Goal: Task Accomplishment & Management: Complete application form

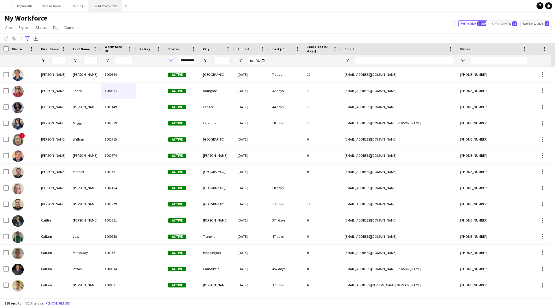
click at [110, 8] on button "Event Overviews Close" at bounding box center [105, 5] width 34 height 11
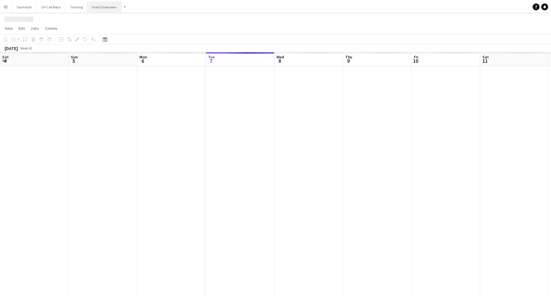
scroll to position [0, 138]
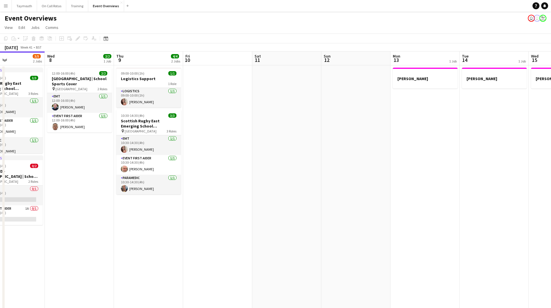
drag, startPoint x: 330, startPoint y: 182, endPoint x: 128, endPoint y: 175, distance: 202.2
click at [145, 181] on app-calendar-viewport "Sat 4 13/13 7 Jobs Sun 5 Mon 6 Tue 7 3/5 2 Jobs Wed 8 2/2 1 Job Thu 9 4/4 2 Job…" at bounding box center [275, 287] width 551 height 473
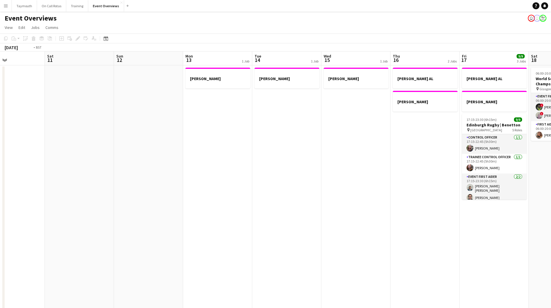
drag, startPoint x: 349, startPoint y: 169, endPoint x: 8, endPoint y: 174, distance: 341.8
click at [8, 174] on app-calendar-viewport "Tue 7 3/5 2 Jobs Wed 8 2/2 1 Job Thu 9 4/4 2 Jobs Fri 10 Sat 11 Sun 12 Mon 13 1…" at bounding box center [275, 287] width 551 height 473
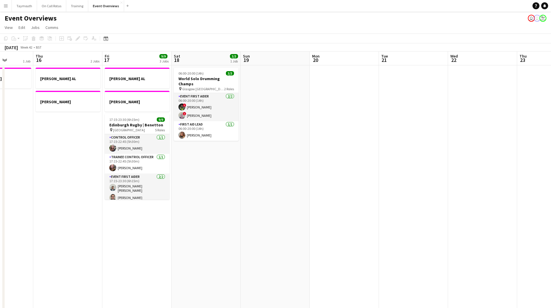
click at [109, 38] on div "Date picker [DATE] [DATE] [DATE] M [DATE] T [DATE] W [DATE] T [DATE] F [DATE] S…" at bounding box center [103, 38] width 13 height 7
click at [108, 39] on icon at bounding box center [106, 38] width 4 height 5
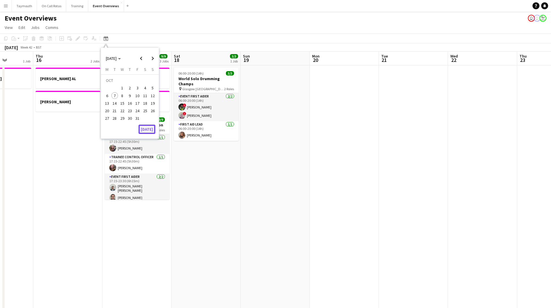
click at [152, 130] on button "[DATE]" at bounding box center [146, 129] width 17 height 9
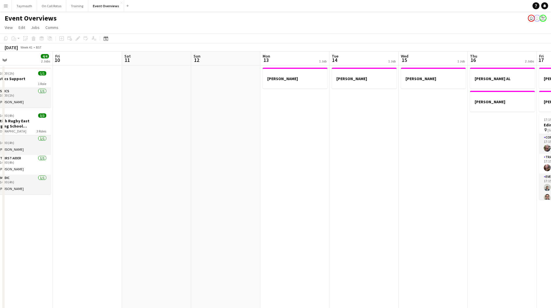
drag, startPoint x: 195, startPoint y: 221, endPoint x: 230, endPoint y: 209, distance: 36.5
click at [69, 223] on app-calendar-viewport "Mon 6 Tue 7 3/5 2 Jobs Wed 8 2/2 1 Job Thu 9 4/4 2 Jobs Fri 10 Sat 11 Sun 12 Mo…" at bounding box center [275, 287] width 551 height 473
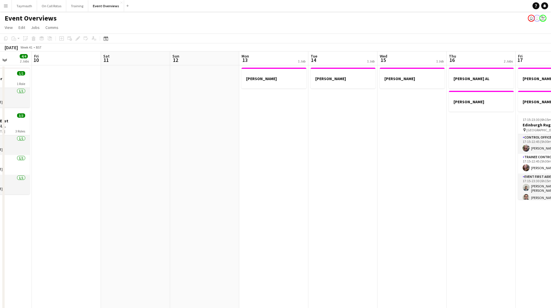
drag, startPoint x: 306, startPoint y: 212, endPoint x: 268, endPoint y: 204, distance: 39.2
click at [69, 223] on app-calendar-viewport "Tue 7 3/5 2 Jobs Wed 8 2/2 1 Job Thu 9 4/4 2 Jobs Fri 10 Sat 11 Sun 12 Mon 13 1…" at bounding box center [275, 287] width 551 height 473
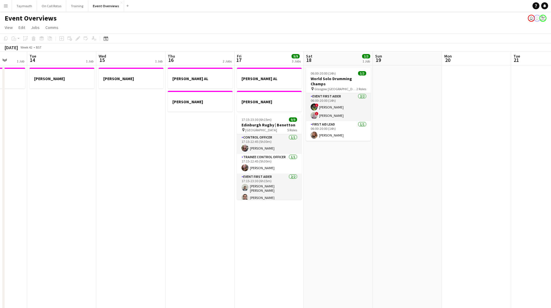
drag, startPoint x: 101, startPoint y: 229, endPoint x: 307, endPoint y: 214, distance: 206.4
click at [82, 229] on app-calendar-viewport "Sat 11 Sun 12 Mon 13 1 Job Tue 14 1 Job Wed 15 1 Job Thu 16 2 Jobs Fri 17 9/9 3…" at bounding box center [275, 287] width 551 height 473
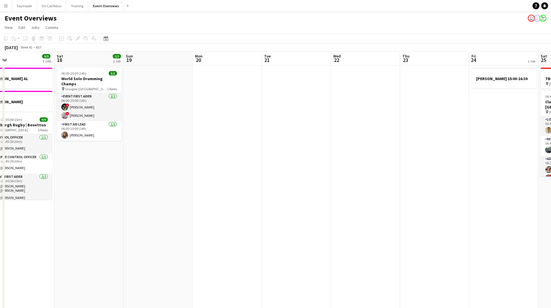
click at [162, 248] on app-calendar-viewport "Tue 14 1 Job Wed 15 1 Job Thu 16 2 Jobs Fri 17 9/9 3 Jobs Sat 18 3/3 1 Job Sun …" at bounding box center [275, 287] width 551 height 473
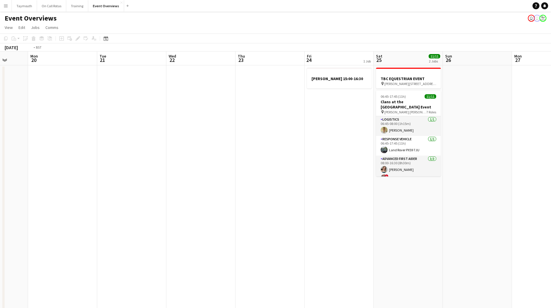
drag, startPoint x: 391, startPoint y: 217, endPoint x: 214, endPoint y: 220, distance: 176.7
click at [105, 242] on app-calendar-viewport "Fri 17 9/9 3 Jobs Sat 18 3/3 1 Job Sun 19 Mon 20 Tue 21 Wed 22 Thu 23 Fri 24 1 …" at bounding box center [275, 287] width 551 height 473
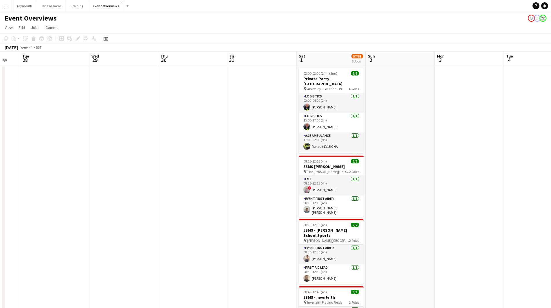
drag, startPoint x: 102, startPoint y: 230, endPoint x: 221, endPoint y: 197, distance: 123.8
click at [9, 222] on app-calendar-viewport "Sat 25 11/11 2 Jobs Sun 26 Mon 27 Tue 28 Wed 29 Thu 30 Fri 31 Sat 1 57/61 6 Job…" at bounding box center [275, 291] width 551 height 481
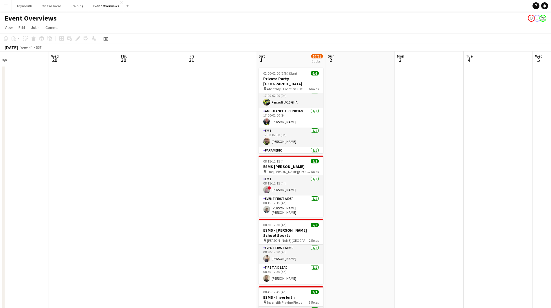
scroll to position [53, 0]
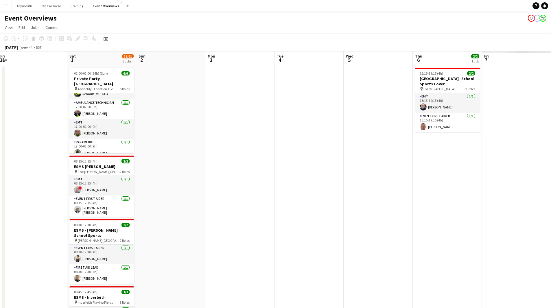
drag, startPoint x: 446, startPoint y: 200, endPoint x: 117, endPoint y: 202, distance: 328.4
click at [137, 205] on app-calendar-viewport "Sun 26 Mon 27 Tue 28 Wed 29 Thu 30 Fri 31 Sat 1 57/61 6 Jobs Sun 2 Mon 3 Tue 4 …" at bounding box center [275, 291] width 551 height 481
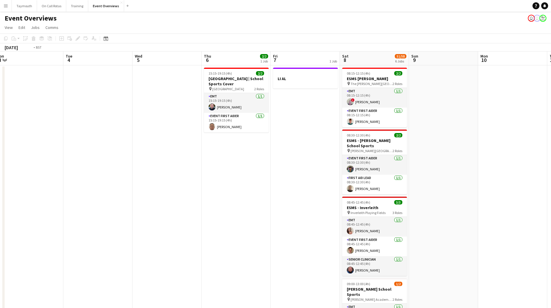
drag, startPoint x: 101, startPoint y: 215, endPoint x: 98, endPoint y: 215, distance: 3.8
click at [97, 215] on app-calendar-viewport "Fri 31 Sat 1 57/61 6 Jobs Sun 2 Mon 3 Tue 4 Wed 5 Thu 6 2/2 1 Job Fri 7 1 Job S…" at bounding box center [275, 291] width 551 height 481
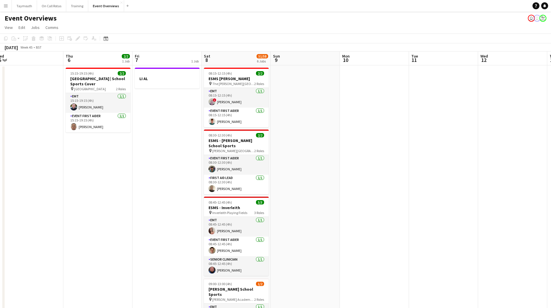
scroll to position [0, 217]
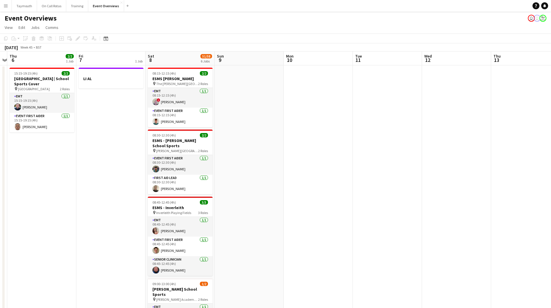
drag, startPoint x: 164, startPoint y: 157, endPoint x: 107, endPoint y: 172, distance: 58.6
click at [108, 172] on app-calendar-viewport "Mon 3 Tue 4 Wed 5 Thu 6 2/2 1 Job Fri 7 1 Job Sat 8 51/58 6 Jobs Sun 9 Mon 10 T…" at bounding box center [275, 291] width 551 height 481
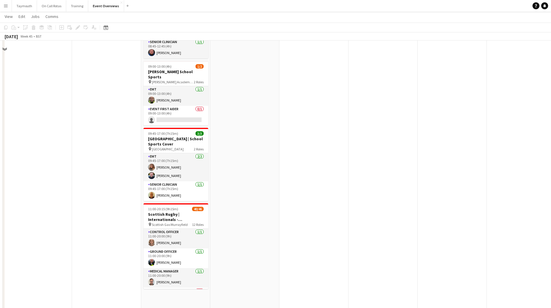
scroll to position [267, 0]
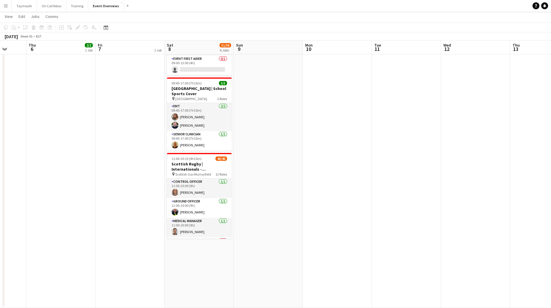
drag, startPoint x: 346, startPoint y: 217, endPoint x: 152, endPoint y: 243, distance: 195.4
click at [148, 246] on app-calendar-viewport "Mon 3 Tue 4 Wed 5 Thu 6 2/2 1 Job Fri 7 1 Job Sat 8 51/58 6 Jobs Sun 9 Mon 10 T…" at bounding box center [275, 31] width 551 height 553
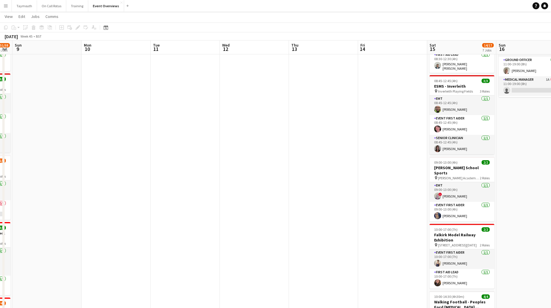
scroll to position [0, 0]
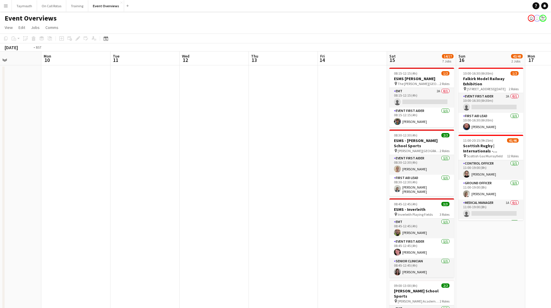
drag, startPoint x: 398, startPoint y: 211, endPoint x: 70, endPoint y: 228, distance: 328.3
click at [70, 228] on app-calendar-viewport "Thu 6 2/2 1 Job Fri 7 1 Job Sat 8 51/58 6 Jobs Sun 9 Mon 10 Tue 11 Wed 12 Thu 1…" at bounding box center [275, 313] width 551 height 524
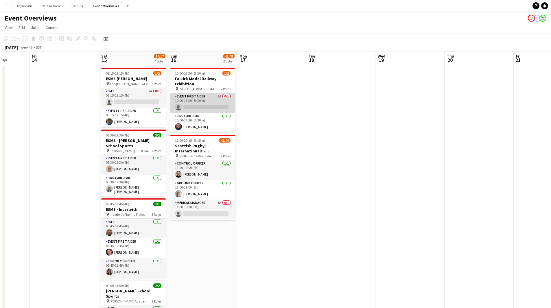
click at [209, 106] on app-card-role "Event First Aider 2A 0/1 10:00-16:30 (6h30m) single-neutral-actions" at bounding box center [202, 103] width 65 height 20
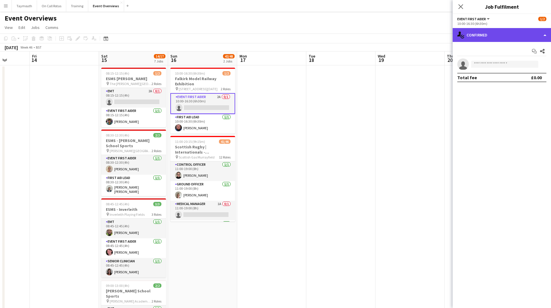
click at [516, 37] on div "single-neutral-actions-check-2 Confirmed" at bounding box center [501, 35] width 98 height 14
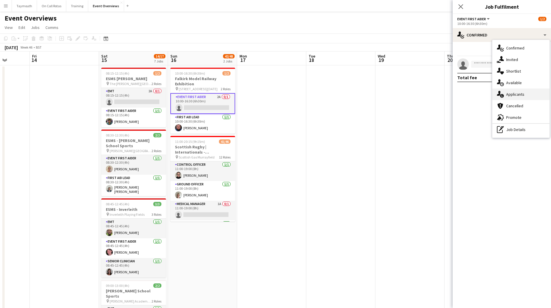
click at [520, 92] on span "Applicants" at bounding box center [515, 94] width 18 height 5
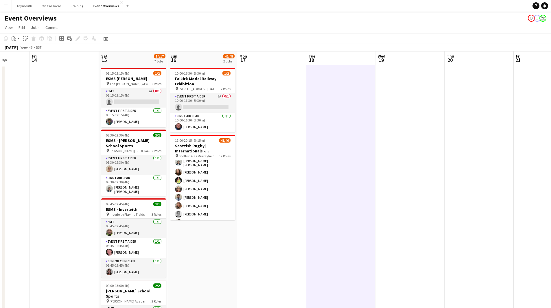
scroll to position [202, 0]
drag, startPoint x: 337, startPoint y: 198, endPoint x: 95, endPoint y: 189, distance: 241.9
click at [120, 192] on app-calendar-viewport "Tue 11 Wed 12 Thu 13 Fri 14 Sat 15 14/17 7 Jobs Sun 16 42/48 2 Jobs Mon 17 Tue …" at bounding box center [275, 313] width 551 height 524
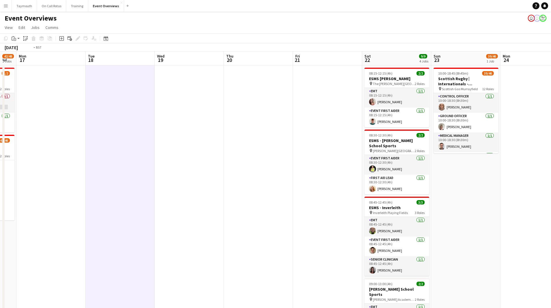
click at [144, 195] on app-calendar-viewport "Fri 14 Sat 15 14/17 7 Jobs Sun 16 42/48 2 Jobs Mon 17 Tue 18 Wed 19 Thu 20 Fri …" at bounding box center [275, 313] width 551 height 524
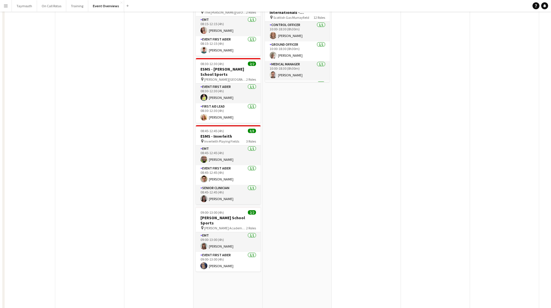
scroll to position [0, 0]
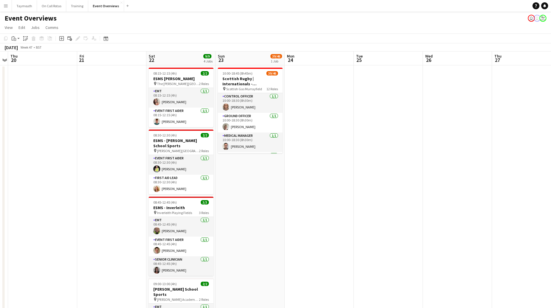
drag, startPoint x: 355, startPoint y: 194, endPoint x: 308, endPoint y: 196, distance: 47.2
click at [308, 196] on app-calendar-viewport "Mon 17 Tue 18 Wed 19 Thu 20 Fri 21 Sat 22 9/9 4 Jobs Sun 23 39/46 1 Job Mon 24 …" at bounding box center [275, 313] width 551 height 524
drag, startPoint x: 366, startPoint y: 183, endPoint x: 126, endPoint y: 176, distance: 240.4
click at [125, 181] on app-calendar-viewport "Mon 17 Tue 18 Wed 19 Thu 20 Fri 21 Sat 22 9/9 4 Jobs Sun 23 39/46 1 Job Mon 24 …" at bounding box center [275, 313] width 551 height 524
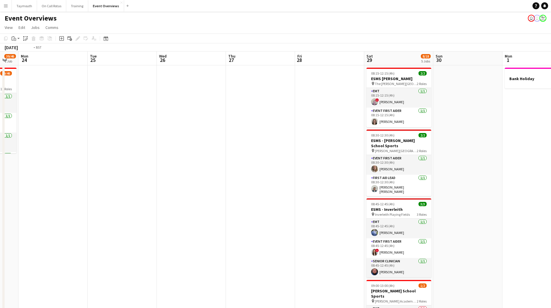
drag, startPoint x: 290, startPoint y: 182, endPoint x: 39, endPoint y: 159, distance: 251.9
click at [65, 166] on app-calendar-viewport "Fri 21 Sat 22 9/9 4 Jobs Sun 23 39/46 1 Job Mon 24 Tue 25 Wed 26 Thu 27 Fri 28 …" at bounding box center [275, 313] width 551 height 524
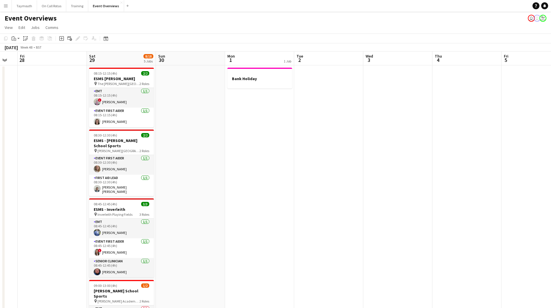
scroll to position [0, 180]
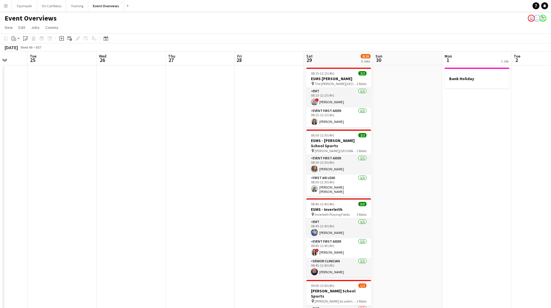
drag, startPoint x: 356, startPoint y: 186, endPoint x: 529, endPoint y: 192, distance: 173.3
click at [529, 192] on app-calendar-viewport "Sat 22 9/9 4 Jobs Sun 23 39/46 1 Job Mon 24 Tue 25 Wed 26 Thu 27 Fri 28 Sat 29 …" at bounding box center [275, 313] width 551 height 524
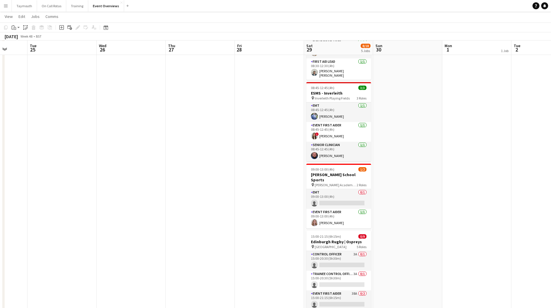
scroll to position [145, 0]
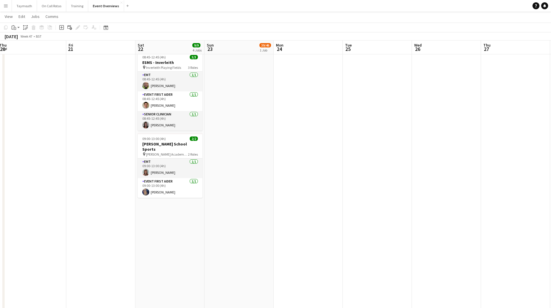
drag, startPoint x: 130, startPoint y: 182, endPoint x: 460, endPoint y: 183, distance: 329.3
click at [460, 183] on app-calendar-viewport "Tue 18 Wed 19 Thu 20 Fri 21 Sat 22 9/9 4 Jobs Sun 23 39/46 1 Job Mon 24 Tue 25 …" at bounding box center [275, 154] width 551 height 553
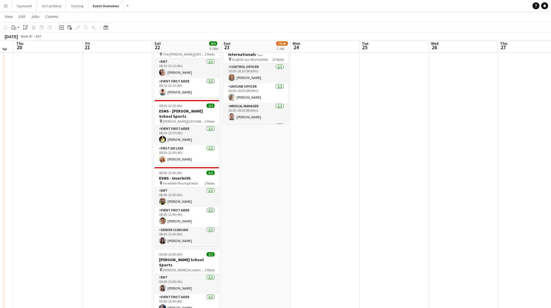
scroll to position [0, 0]
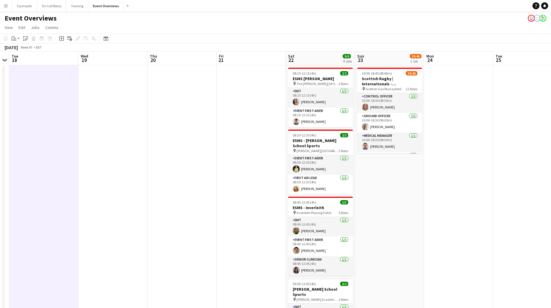
drag, startPoint x: 278, startPoint y: 187, endPoint x: 555, endPoint y: 191, distance: 277.3
click at [551, 191] on html "Menu Boards Boards Boards All jobs Status Workforce Workforce My Workforce Recr…" at bounding box center [275, 288] width 551 height 576
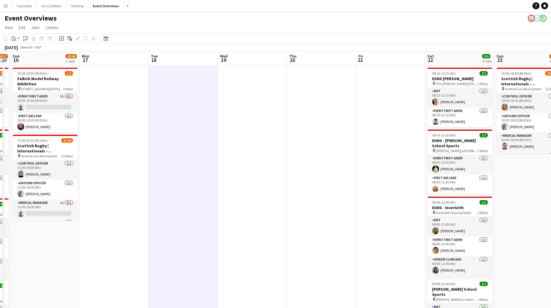
drag, startPoint x: 306, startPoint y: 194, endPoint x: 386, endPoint y: 194, distance: 80.4
click at [386, 194] on app-calendar-viewport "Thu 13 Fri 14 Sat 15 14/17 7 Jobs Sun 16 42/48 2 Jobs Mon 17 Tue 18 Wed 19 Thu …" at bounding box center [275, 313] width 551 height 524
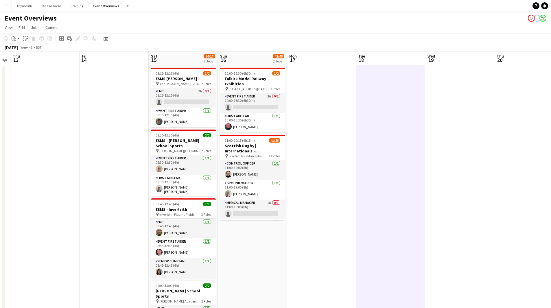
scroll to position [0, 193]
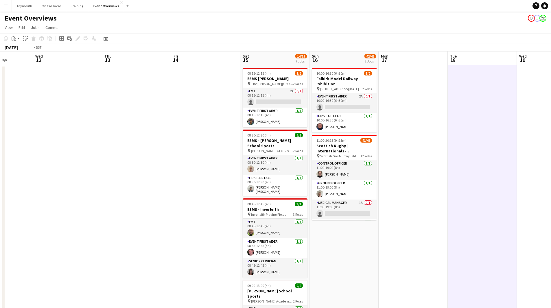
drag, startPoint x: 291, startPoint y: 171, endPoint x: 519, endPoint y: 177, distance: 228.2
click at [519, 177] on app-calendar-viewport "Mon 10 Tue 11 Wed 12 Thu 13 Fri 14 Sat 15 14/17 7 Jobs Sun 16 42/48 2 Jobs Mon …" at bounding box center [275, 313] width 551 height 524
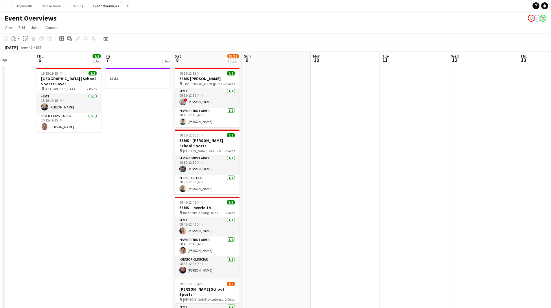
scroll to position [0, 0]
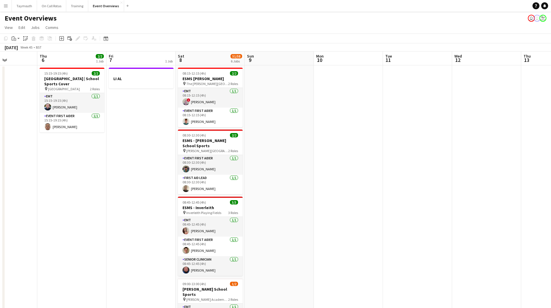
drag, startPoint x: 334, startPoint y: 180, endPoint x: 394, endPoint y: 183, distance: 59.9
click at [394, 183] on app-calendar-viewport "Mon 3 Tue 4 Wed 5 Thu 6 2/2 1 Job Fri 7 1 Job Sat 8 51/58 6 Jobs Sun 9 Mon 10 T…" at bounding box center [275, 313] width 551 height 524
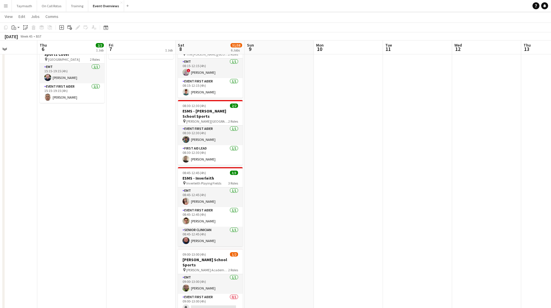
drag, startPoint x: 269, startPoint y: 185, endPoint x: 320, endPoint y: 187, distance: 51.2
click at [390, 186] on app-calendar-viewport "Mon 3 Tue 4 Wed 5 Thu 6 2/2 1 Job Fri 7 1 Job Sat 8 51/58 6 Jobs Sun 9 Mon 10 T…" at bounding box center [275, 270] width 551 height 553
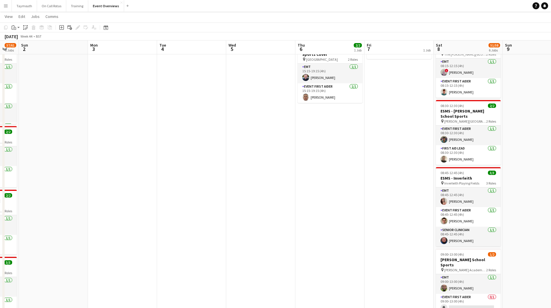
drag, startPoint x: 275, startPoint y: 189, endPoint x: 328, endPoint y: 189, distance: 53.2
click at [324, 189] on app-calendar-viewport "Thu 30 Fri 31 Sat 1 57/61 6 Jobs Sun 2 Mon 3 Tue 4 Wed 5 Thu 6 2/2 1 Job Fri 7 …" at bounding box center [275, 270] width 551 height 553
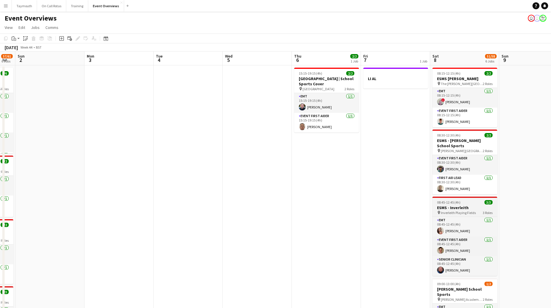
drag, startPoint x: 235, startPoint y: 195, endPoint x: 244, endPoint y: 199, distance: 10.2
click at [119, 195] on app-calendar-viewport "Fri 31 Sat 1 57/61 6 Jobs Sun 2 Mon 3 Tue 4 Wed 5 Thu 6 2/2 1 Job Fri 7 1 Job S…" at bounding box center [275, 313] width 551 height 524
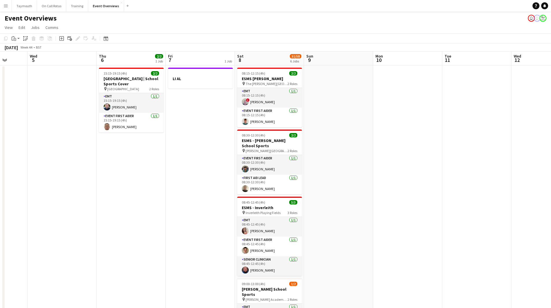
drag, startPoint x: 96, startPoint y: 205, endPoint x: 85, endPoint y: 202, distance: 11.2
click at [85, 202] on app-calendar-viewport "Sun 2 Mon 3 Tue 4 Wed 5 Thu 6 2/2 1 Job Fri 7 1 Job Sat 8 51/58 6 Jobs Sun 9 Mo…" at bounding box center [275, 313] width 551 height 524
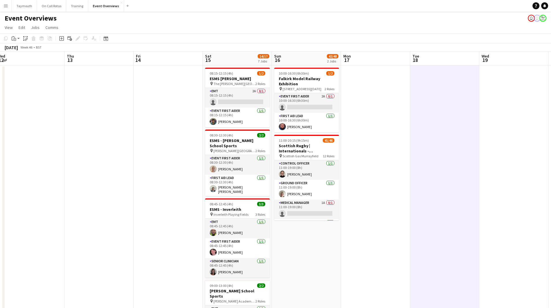
drag, startPoint x: 196, startPoint y: 206, endPoint x: 153, endPoint y: 202, distance: 43.1
click at [151, 204] on app-calendar-viewport "Sun 9 Mon 10 Tue 11 Wed 12 Thu 13 Fri 14 Sat 15 14/17 7 Jobs Sun 16 42/48 2 Job…" at bounding box center [275, 313] width 551 height 524
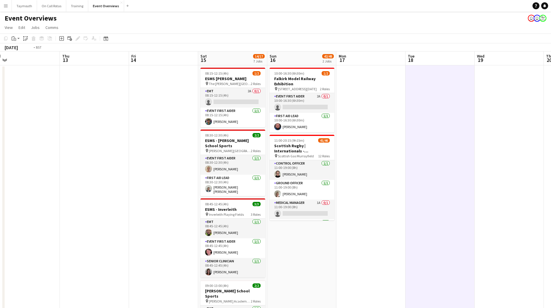
drag, startPoint x: 496, startPoint y: 136, endPoint x: 80, endPoint y: 137, distance: 416.3
click at [77, 138] on app-calendar-viewport "Sun 9 Mon 10 Tue 11 Wed 12 Thu 13 Fri 14 Sat 15 14/17 7 Jobs Sun 16 42/48 2 Job…" at bounding box center [275, 313] width 551 height 524
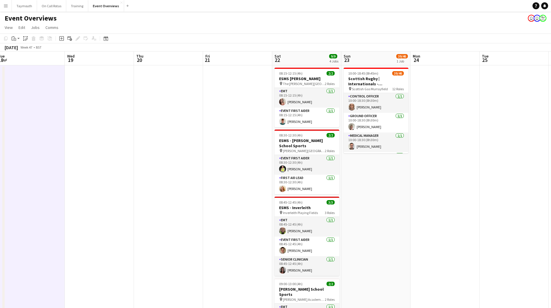
drag, startPoint x: 382, startPoint y: 178, endPoint x: 229, endPoint y: 193, distance: 154.0
click at [235, 192] on app-calendar-viewport "Sat 15 14/17 7 Jobs Sun 16 42/48 2 Jobs Mon 17 Tue 18 Wed 19 Thu 20 Fri 21 Sat …" at bounding box center [275, 313] width 551 height 524
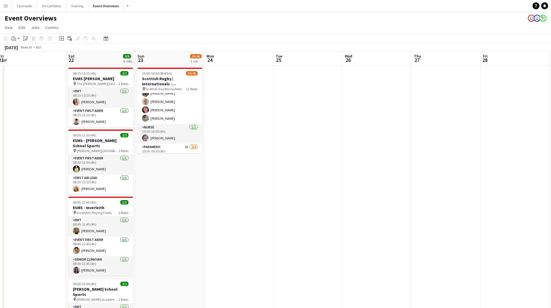
drag, startPoint x: 271, startPoint y: 205, endPoint x: 241, endPoint y: 256, distance: 58.7
click at [233, 230] on app-calendar-viewport "Tue 18 Wed 19 Thu 20 Fri 21 Sat 22 9/9 4 Jobs Sun 23 39/46 1 Job Mon 24 Tue 25 …" at bounding box center [275, 313] width 551 height 524
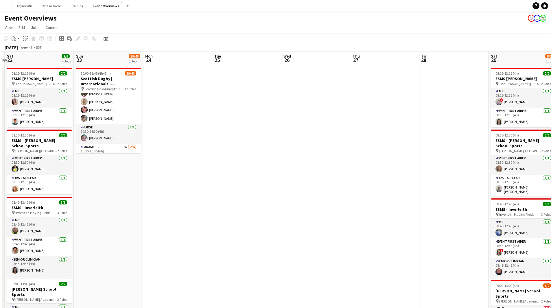
drag, startPoint x: 354, startPoint y: 250, endPoint x: 227, endPoint y: 242, distance: 127.8
click at [218, 252] on app-calendar-viewport "Wed 19 Thu 20 Fri 21 Sat 22 9/9 4 Jobs Sun 23 39/46 1 Job Mon 24 Tue 25 Wed 26 …" at bounding box center [275, 313] width 551 height 524
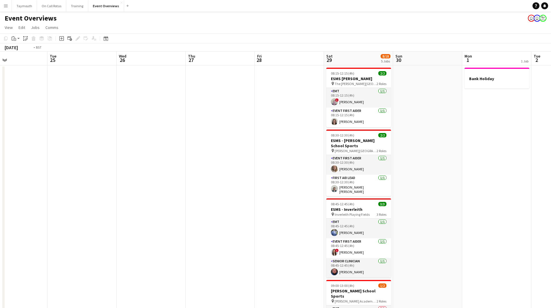
drag, startPoint x: 400, startPoint y: 236, endPoint x: 225, endPoint y: 215, distance: 176.1
click at [225, 215] on app-calendar-viewport "Fri 21 Sat 22 9/9 4 Jobs Sun 23 39/46 1 Job Mon 24 Tue 25 Wed 26 Thu 27 Fri 28 …" at bounding box center [275, 313] width 551 height 524
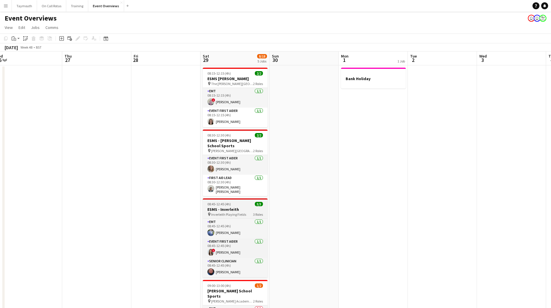
scroll to position [5, 0]
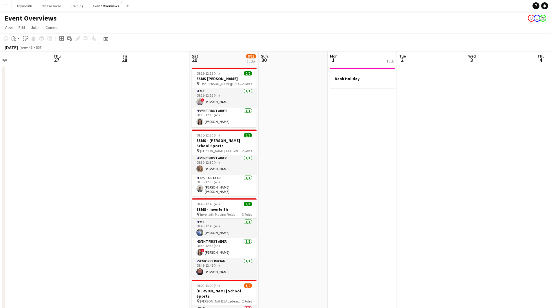
drag, startPoint x: 352, startPoint y: 182, endPoint x: 74, endPoint y: 165, distance: 277.8
click at [94, 170] on app-calendar-viewport "Mon 24 Tue 25 Wed 26 Thu 27 Fri 28 Sat 29 8/18 5 Jobs Sun 30 Mon 1 1 Job Tue 2 …" at bounding box center [275, 313] width 551 height 524
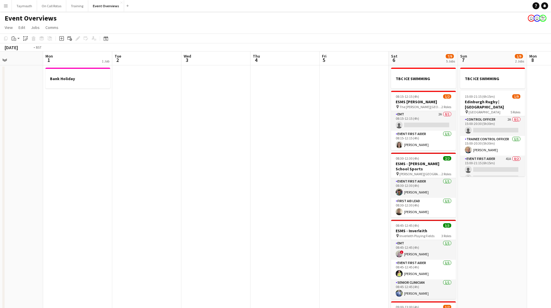
drag, startPoint x: 256, startPoint y: 168, endPoint x: 4, endPoint y: 147, distance: 252.1
click at [4, 147] on div "Fri 28 Sat 29 8/18 5 Jobs Sun 30 Mon 1 1 Job Tue 2 Wed 3 Thu 4 Fri 5 Sat 6 7/9 …" at bounding box center [275, 313] width 551 height 524
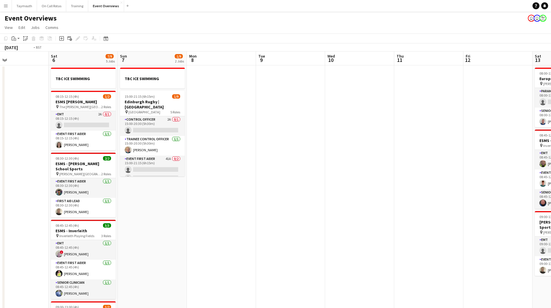
drag, startPoint x: 186, startPoint y: 169, endPoint x: 128, endPoint y: 179, distance: 59.7
click at [133, 177] on app-calendar-viewport "Tue 2 Wed 3 Thu 4 Fri 5 Sat 6 7/9 5 Jobs Sun 7 1/9 2 Jobs Mon 8 Tue 9 Wed 10 Th…" at bounding box center [275, 313] width 551 height 524
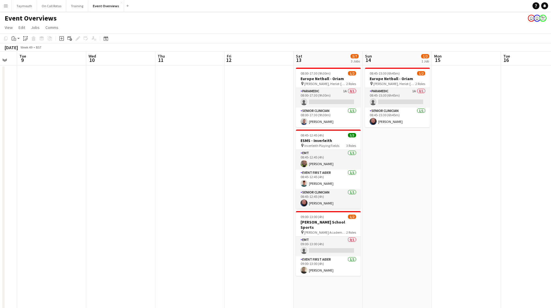
drag, startPoint x: 218, startPoint y: 186, endPoint x: 116, endPoint y: 192, distance: 102.2
click at [116, 192] on app-calendar-viewport "Sat 6 7/9 5 Jobs Sun 7 1/9 2 Jobs Mon 8 Tue 9 Wed 10 Thu 11 Fri 12 Sat 13 5/7 3…" at bounding box center [275, 313] width 551 height 524
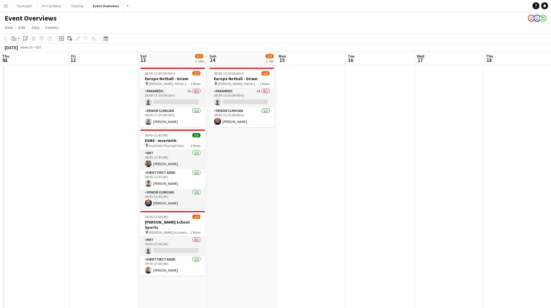
drag, startPoint x: 369, startPoint y: 188, endPoint x: 165, endPoint y: 224, distance: 207.2
click at [178, 222] on app-calendar-viewport "Mon 8 Tue 9 Wed 10 Thu 11 Fri 12 Sat 13 5/7 3 Jobs Sun 14 1/2 1 Job Mon 15 Tue …" at bounding box center [275, 313] width 551 height 524
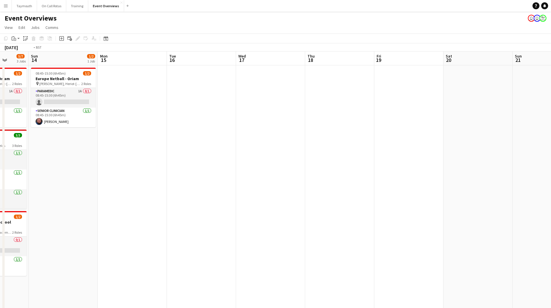
drag, startPoint x: 315, startPoint y: 211, endPoint x: 106, endPoint y: 221, distance: 209.3
click at [141, 221] on app-calendar-viewport "Thu 11 Fri 12 Sat 13 5/7 3 Jobs Sun 14 1/2 1 Job Mon 15 Tue 16 Wed 17 Thu 18 Fr…" at bounding box center [275, 313] width 551 height 524
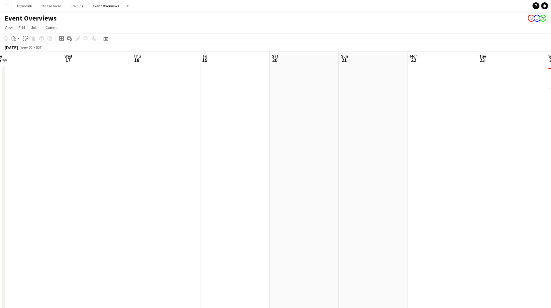
drag, startPoint x: 259, startPoint y: 209, endPoint x: 157, endPoint y: 214, distance: 102.2
click at [156, 214] on app-calendar-viewport "Sat 13 5/7 3 Jobs Sun 14 1/2 1 Job Mon 15 Tue 16 Wed 17 Thu 18 Fri 19 Sat 20 Su…" at bounding box center [275, 313] width 551 height 524
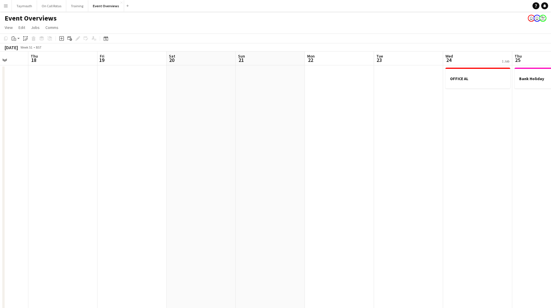
drag, startPoint x: 326, startPoint y: 202, endPoint x: 247, endPoint y: 219, distance: 81.0
click at [260, 217] on app-calendar-viewport "Mon 15 Tue 16 Wed 17 Thu 18 Fri 19 Sat 20 Sun 21 Mon 22 Tue 23 Wed 24 1 Job Thu…" at bounding box center [275, 313] width 551 height 524
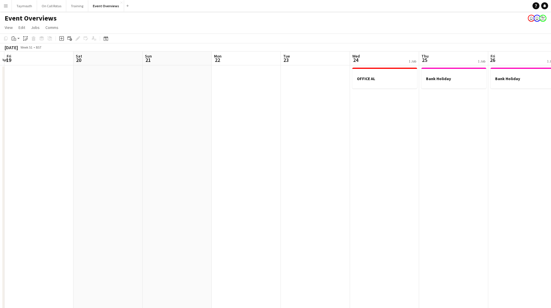
drag, startPoint x: 401, startPoint y: 146, endPoint x: 227, endPoint y: 167, distance: 175.9
click at [227, 167] on app-calendar-viewport "Tue 16 Wed 17 Thu 18 Fri 19 Sat 20 Sun 21 Mon 22 Tue 23 Wed 24 1 Job Thu 25 1 J…" at bounding box center [275, 313] width 551 height 524
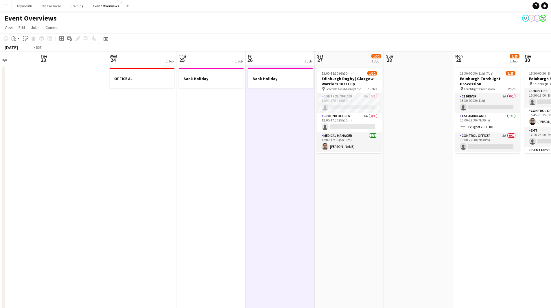
scroll to position [0, 195]
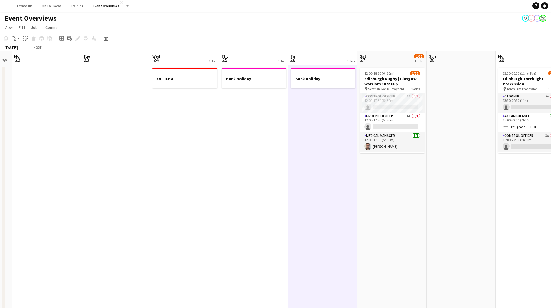
drag, startPoint x: 380, startPoint y: 158, endPoint x: 76, endPoint y: 178, distance: 305.1
click at [76, 178] on app-calendar-viewport "Fri 19 Sat 20 Sun 21 Mon 22 Tue 23 Wed 24 1 Job Thu 25 1 Job Fri 26 1 Job Sat 2…" at bounding box center [275, 313] width 551 height 524
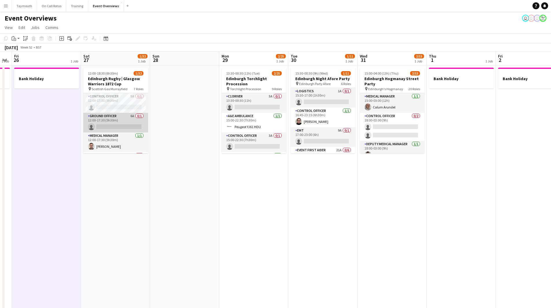
click at [97, 120] on app-card-role "Ground Officer 6A 0/1 12:00-17:30 (5h30m) single-neutral-actions" at bounding box center [115, 123] width 65 height 20
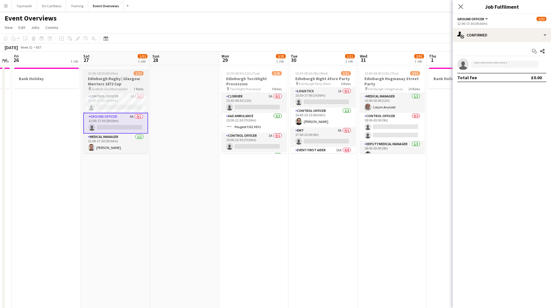
click at [106, 84] on h3 "Edinburgh Rugby | Glasgow Warriors 1872 Cup" at bounding box center [115, 81] width 65 height 10
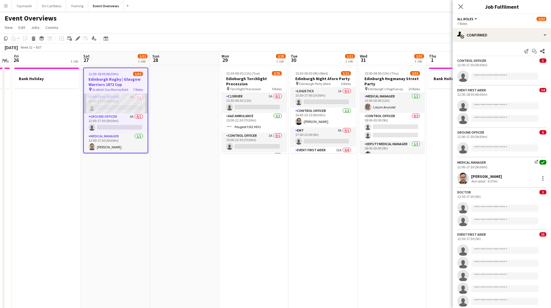
click at [112, 99] on app-card-role "Control Officer 5A 0/1 12:00-17:30 (5h30m) single-neutral-actions" at bounding box center [116, 104] width 64 height 20
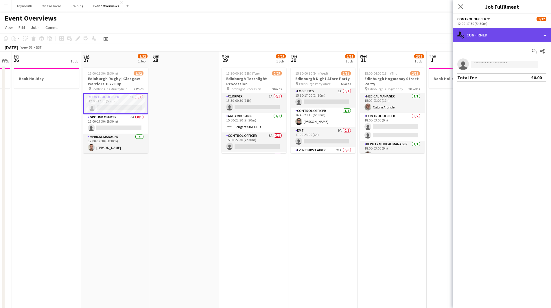
click at [476, 35] on div "single-neutral-actions-check-2 Confirmed" at bounding box center [501, 35] width 98 height 14
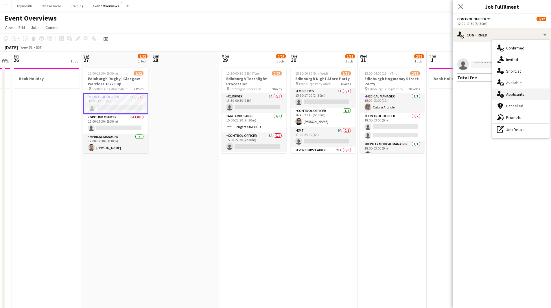
click at [511, 93] on span "Applicants" at bounding box center [515, 94] width 18 height 5
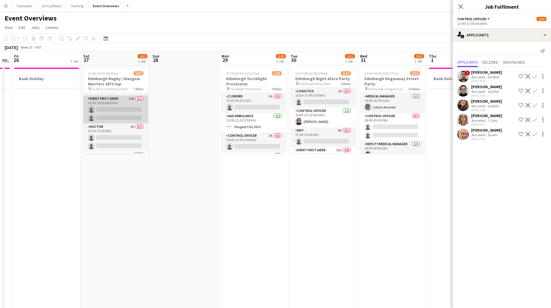
click at [123, 109] on app-card-role "Event First Aider 34A 0/2 12:00-18:30 (6h30m) single-neutral-actions single-neu…" at bounding box center [115, 109] width 65 height 28
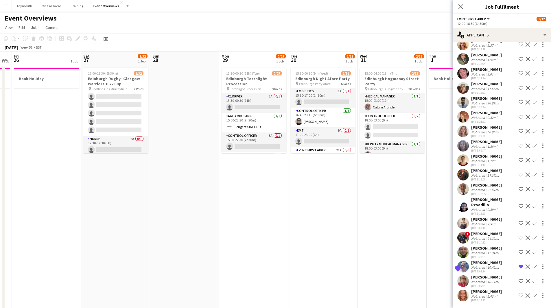
scroll to position [288, 0]
click at [119, 146] on app-card-role "Nurse 6A 0/1 12:30-17:30 (5h) single-neutral-actions" at bounding box center [115, 144] width 65 height 20
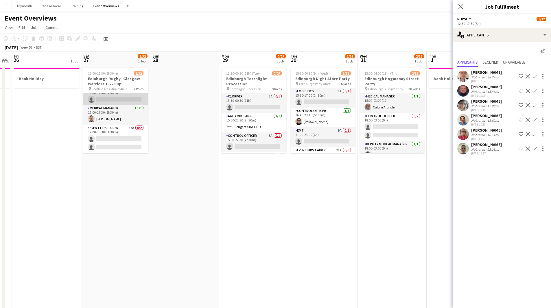
scroll to position [0, 0]
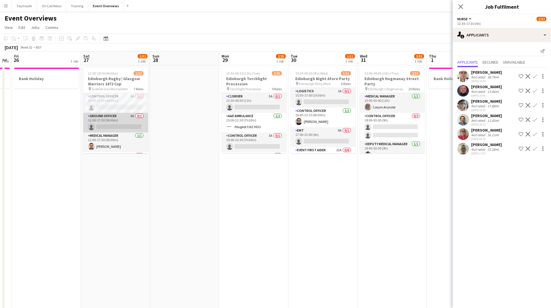
click at [119, 122] on app-card-role "Ground Officer 6A 0/1 12:00-17:30 (5h30m) single-neutral-actions" at bounding box center [115, 123] width 65 height 20
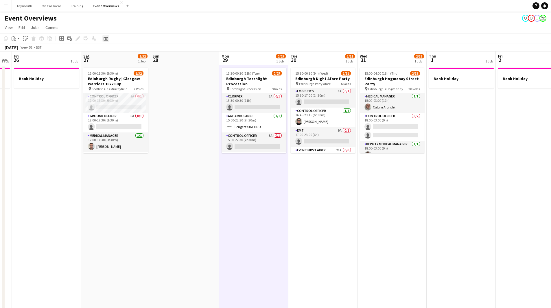
click at [105, 37] on div "Date picker" at bounding box center [105, 38] width 7 height 7
click at [105, 37] on icon "Date picker" at bounding box center [106, 38] width 5 height 5
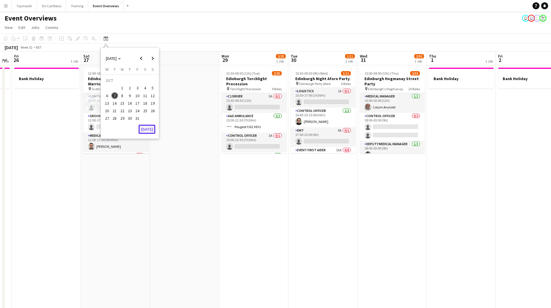
click at [154, 132] on button "[DATE]" at bounding box center [146, 129] width 17 height 9
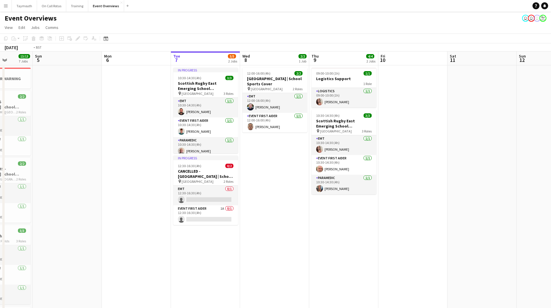
scroll to position [0, 203]
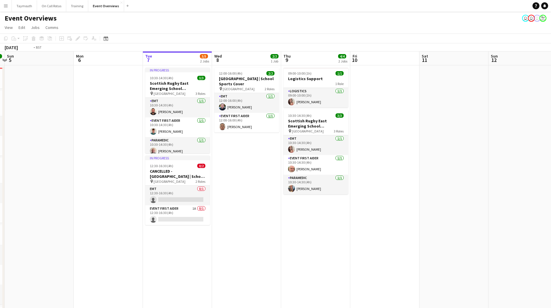
drag, startPoint x: 411, startPoint y: 93, endPoint x: 172, endPoint y: 100, distance: 238.9
click at [172, 100] on app-calendar-viewport "Thu 2 Fri 3 15/15 3 Jobs Sat 4 13/13 7 Jobs Sun 5 Mon 6 Tue 7 3/5 2 Jobs Wed 8 …" at bounding box center [275, 313] width 551 height 524
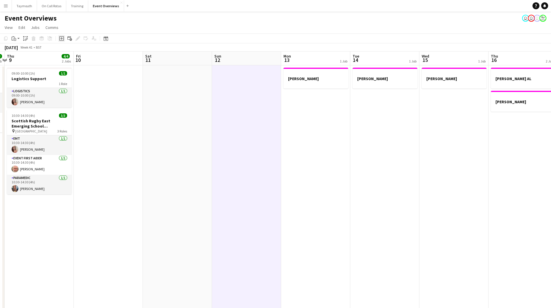
click at [63, 38] on icon at bounding box center [61, 38] width 3 height 3
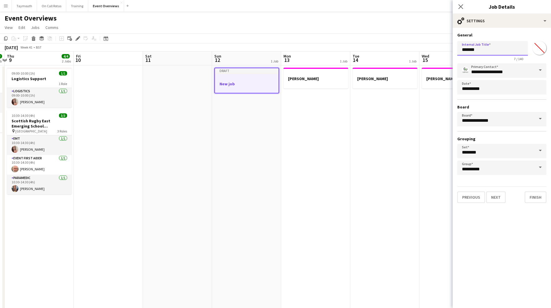
drag, startPoint x: 489, startPoint y: 52, endPoint x: 257, endPoint y: 52, distance: 232.2
click at [257, 52] on body "Menu Boards Boards Boards All jobs Status Workforce Workforce My Workforce Recr…" at bounding box center [275, 288] width 551 height 576
type input "**********"
click at [491, 199] on button "Next" at bounding box center [495, 197] width 19 height 12
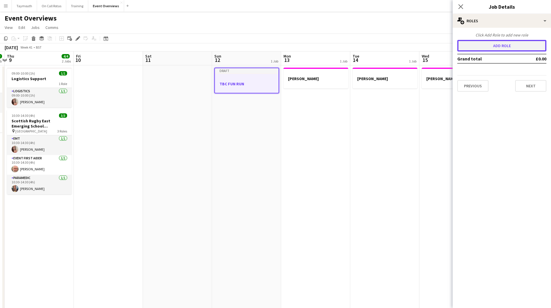
click at [501, 45] on button "Add role" at bounding box center [501, 46] width 89 height 12
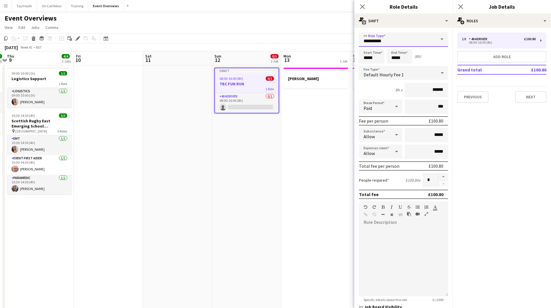
drag, startPoint x: 430, startPoint y: 43, endPoint x: 165, endPoint y: 43, distance: 264.8
click at [165, 43] on body "Menu Boards Boards Boards All jobs Status Workforce Workforce My Workforce Recr…" at bounding box center [275, 288] width 551 height 576
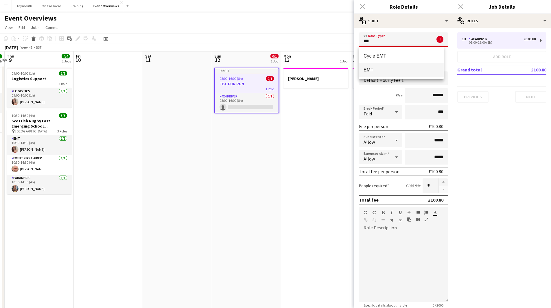
type input "***"
click at [409, 75] on mat-option "EMT" at bounding box center [401, 70] width 85 height 14
type input "******"
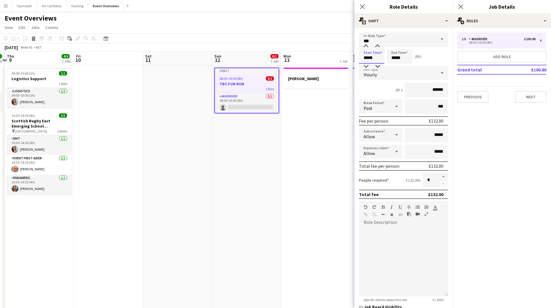
click at [374, 58] on input "*****" at bounding box center [371, 56] width 25 height 14
type input "*****"
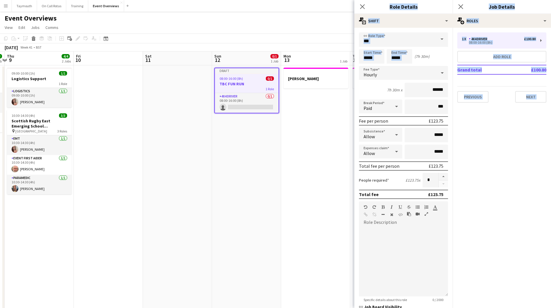
drag, startPoint x: 400, startPoint y: 58, endPoint x: 268, endPoint y: 55, distance: 131.6
click at [273, 55] on body "Menu Boards Boards Boards All jobs Status Workforce Workforce My Workforce Recr…" at bounding box center [275, 288] width 551 height 576
click at [404, 57] on input "*****" at bounding box center [399, 56] width 25 height 14
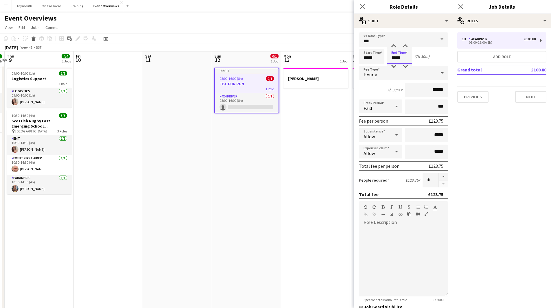
drag, startPoint x: 404, startPoint y: 57, endPoint x: 339, endPoint y: 57, distance: 65.1
click at [339, 57] on body "Menu Boards Boards Boards All jobs Status Workforce Workforce My Workforce Recr…" at bounding box center [275, 288] width 551 height 576
type input "*****"
click at [516, 59] on button "Add role" at bounding box center [501, 57] width 89 height 12
type input "**********"
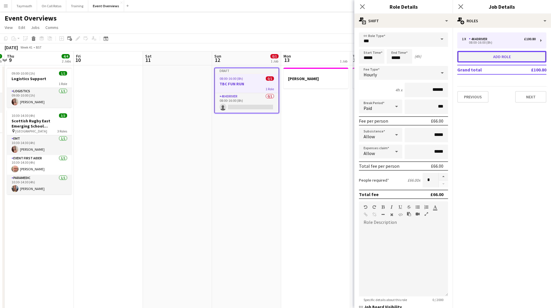
type input "*****"
type input "******"
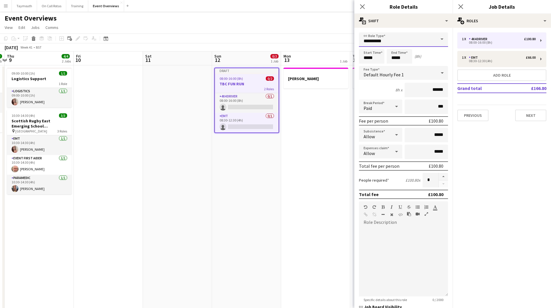
drag, startPoint x: 395, startPoint y: 43, endPoint x: 240, endPoint y: 38, distance: 155.4
click at [243, 38] on body "Menu Boards Boards Boards All jobs Status Workforce Workforce My Workforce Recr…" at bounding box center [275, 288] width 551 height 576
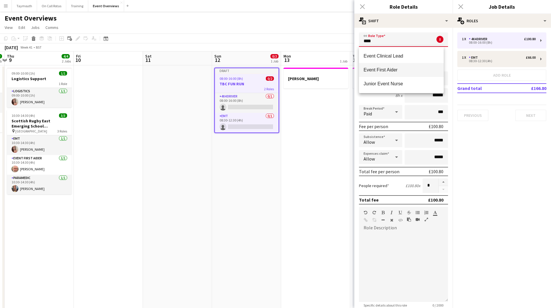
click at [412, 72] on span "Event First Aider" at bounding box center [400, 69] width 75 height 5
type input "**********"
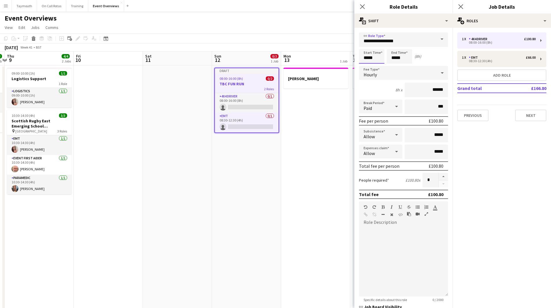
click at [373, 58] on input "*****" at bounding box center [371, 56] width 25 height 14
type input "*****"
drag, startPoint x: 411, startPoint y: 61, endPoint x: 345, endPoint y: 56, distance: 66.1
click at [345, 56] on body "Menu Boards Boards Boards All jobs Status Workforce Workforce My Workforce Recr…" at bounding box center [275, 288] width 551 height 576
type input "*****"
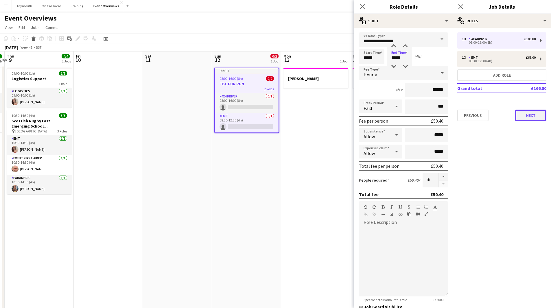
click at [526, 118] on button "Next" at bounding box center [530, 116] width 31 height 12
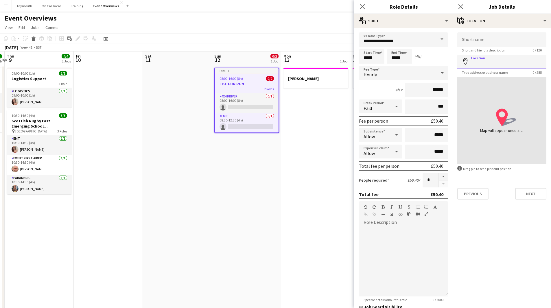
click at [503, 64] on input "Location" at bounding box center [501, 62] width 89 height 14
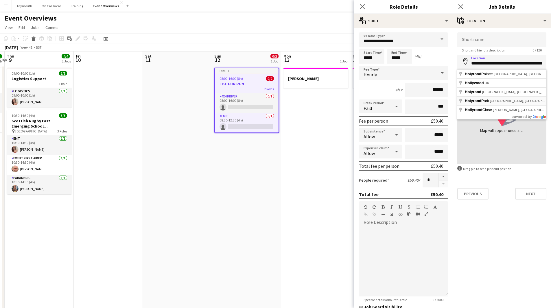
type input "**********"
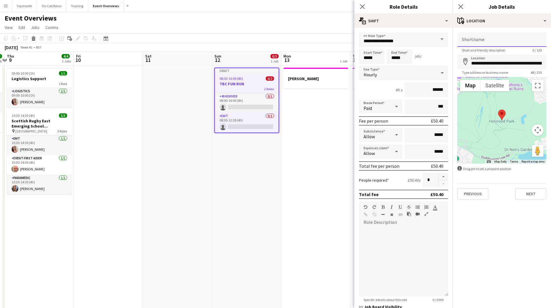
click at [487, 40] on input "Shortname" at bounding box center [501, 39] width 89 height 14
type input "*"
type input "**********"
click at [528, 195] on button "Next" at bounding box center [530, 194] width 31 height 12
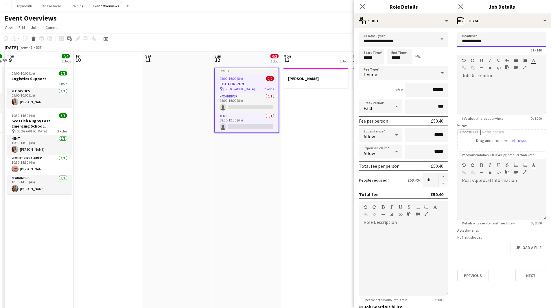
click at [478, 44] on input "**********" at bounding box center [501, 39] width 89 height 14
click at [471, 41] on input "**********" at bounding box center [501, 39] width 89 height 14
type input "**********"
click at [522, 101] on div at bounding box center [501, 97] width 89 height 35
click at [523, 143] on input "Image" at bounding box center [501, 141] width 88 height 22
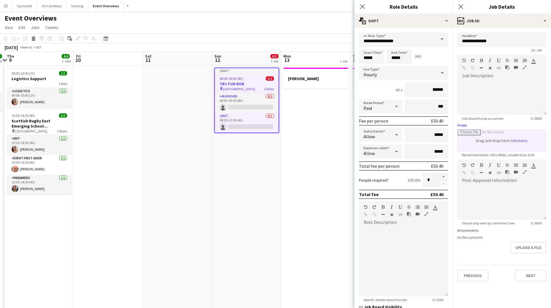
type input "**********"
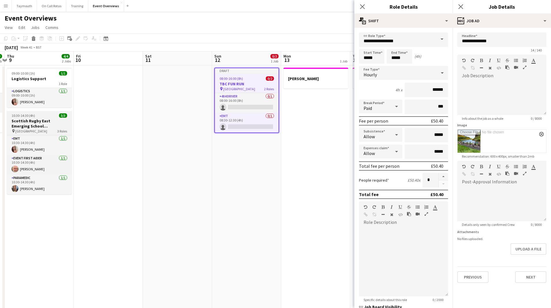
click at [38, 118] on app-job-card "10:30-14:30 (4h) 3/3 Scottish Rugby East Emerging School Championships | Royal …" at bounding box center [39, 152] width 65 height 84
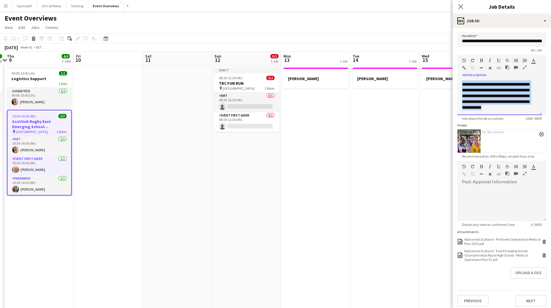
scroll to position [0, 0]
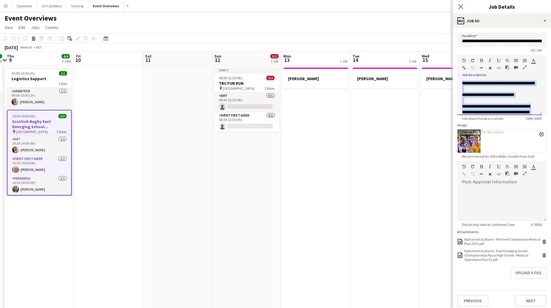
drag, startPoint x: 529, startPoint y: 109, endPoint x: 401, endPoint y: 20, distance: 155.7
click at [401, 20] on body "Menu Boards Boards Boards All jobs Status Workforce Workforce My Workforce Recr…" at bounding box center [275, 288] width 551 height 576
copy div "**********"
click at [227, 83] on h3 "TBC FUN RUN" at bounding box center [246, 83] width 65 height 5
type input "**********"
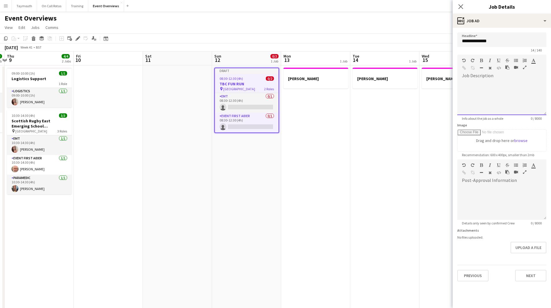
click at [503, 85] on div at bounding box center [501, 97] width 89 height 35
paste div
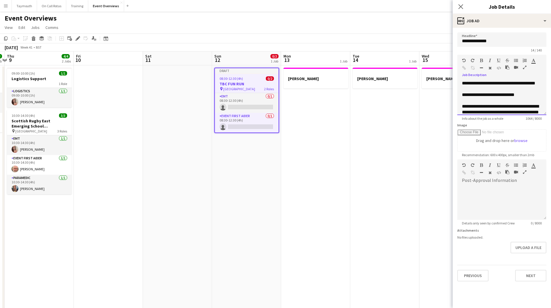
click at [495, 86] on p "**********" at bounding box center [502, 83] width 80 height 6
drag, startPoint x: 523, startPoint y: 84, endPoint x: 492, endPoint y: 84, distance: 31.2
click at [492, 84] on p "**********" at bounding box center [502, 83] width 80 height 6
drag, startPoint x: 529, startPoint y: 101, endPoint x: 488, endPoint y: 102, distance: 40.5
click at [488, 98] on p "**********" at bounding box center [502, 95] width 80 height 6
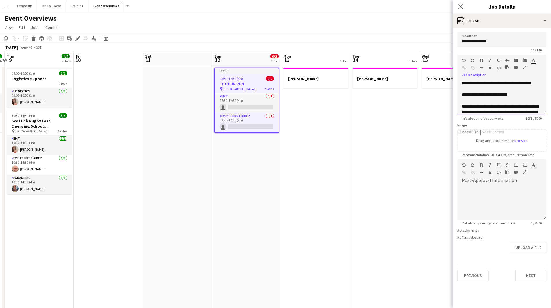
scroll to position [29, 0]
drag, startPoint x: 526, startPoint y: 94, endPoint x: 524, endPoint y: 90, distance: 4.8
click at [524, 90] on span "**********" at bounding box center [500, 100] width 77 height 51
drag, startPoint x: 533, startPoint y: 94, endPoint x: 524, endPoint y: 95, distance: 9.0
click at [524, 95] on p "**********" at bounding box center [502, 98] width 80 height 46
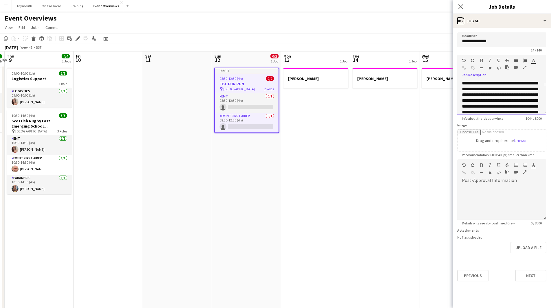
drag, startPoint x: 475, startPoint y: 101, endPoint x: 511, endPoint y: 95, distance: 36.1
click at [511, 95] on span "**********" at bounding box center [500, 97] width 77 height 45
drag, startPoint x: 502, startPoint y: 111, endPoint x: 480, endPoint y: 87, distance: 32.1
click at [480, 87] on div "**********" at bounding box center [501, 97] width 89 height 35
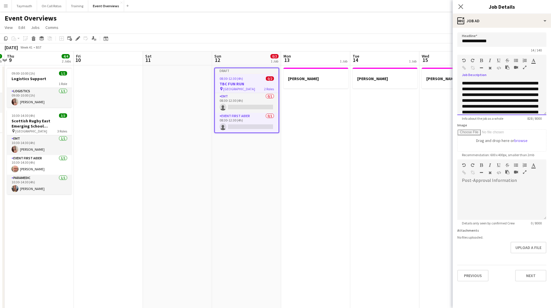
scroll to position [46, 0]
drag, startPoint x: 532, startPoint y: 95, endPoint x: 507, endPoint y: 95, distance: 25.2
click at [507, 95] on p "**********" at bounding box center [502, 100] width 80 height 40
drag, startPoint x: 523, startPoint y: 106, endPoint x: 485, endPoint y: 102, distance: 39.0
click at [485, 102] on p "**********" at bounding box center [502, 100] width 80 height 40
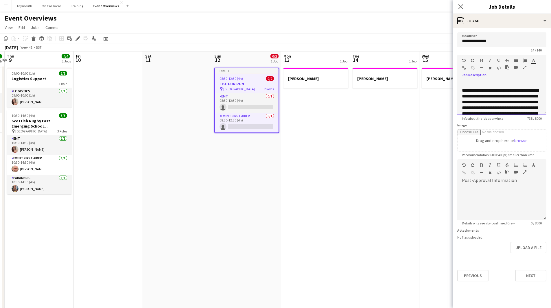
scroll to position [52, 0]
drag, startPoint x: 520, startPoint y: 100, endPoint x: 486, endPoint y: 95, distance: 34.0
click at [486, 95] on p "**********" at bounding box center [502, 92] width 80 height 35
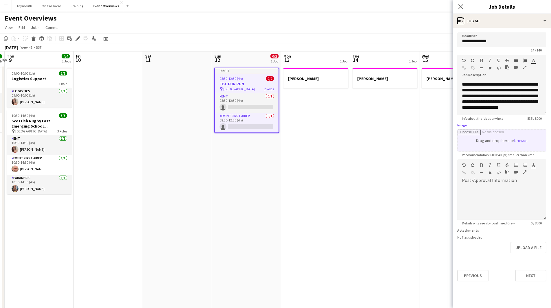
click at [513, 142] on input "Image" at bounding box center [501, 141] width 88 height 22
type input "**********"
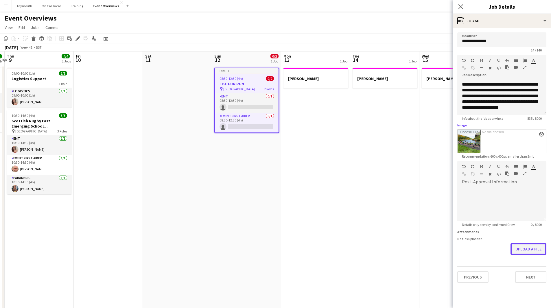
click at [532, 246] on button "Upload a file" at bounding box center [528, 249] width 36 height 12
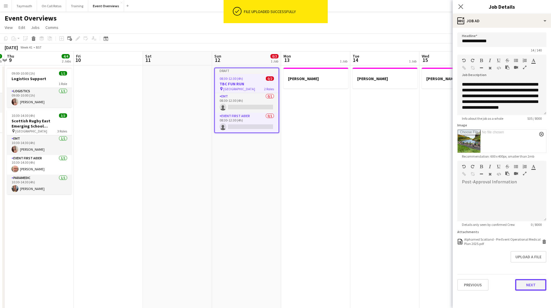
click at [533, 284] on button "Next" at bounding box center [530, 285] width 31 height 12
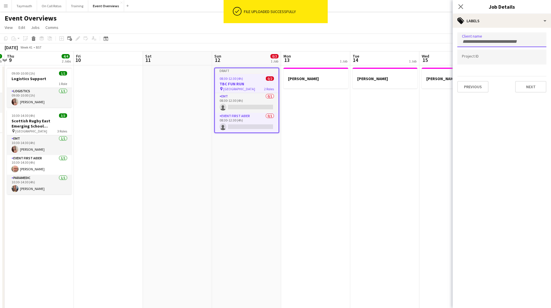
click at [507, 40] on input "Type to search client labels..." at bounding box center [502, 41] width 80 height 5
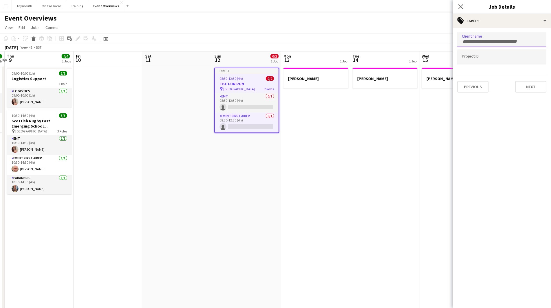
click at [488, 42] on input "Type to search client labels..." at bounding box center [502, 41] width 80 height 5
type input "**********"
click at [524, 83] on button "Next" at bounding box center [530, 87] width 31 height 12
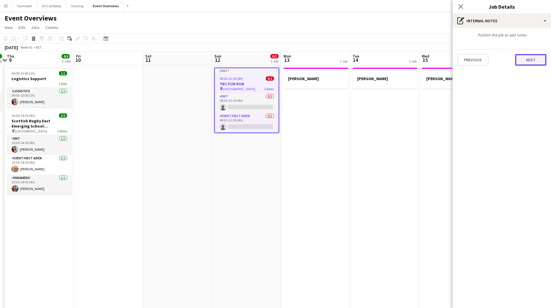
click at [533, 58] on button "Next" at bounding box center [530, 60] width 31 height 12
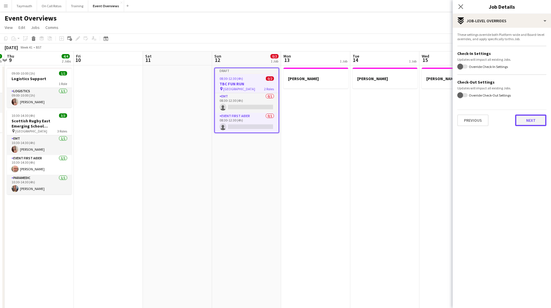
click at [535, 125] on button "Next" at bounding box center [530, 120] width 31 height 12
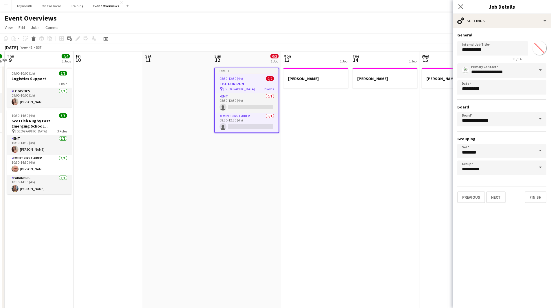
click at [535, 47] on input "*******" at bounding box center [539, 48] width 21 height 21
type input "*******"
click at [471, 51] on input "**********" at bounding box center [492, 48] width 71 height 14
type input "**********"
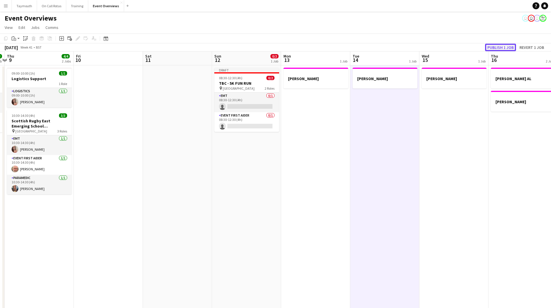
click at [502, 47] on button "Publish 1 job" at bounding box center [500, 48] width 31 height 8
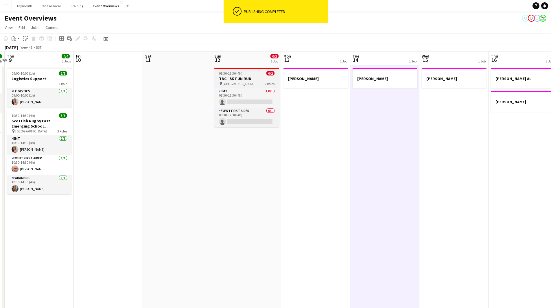
click at [256, 77] on h3 "TBC - 5K FUN RUN" at bounding box center [246, 78] width 65 height 5
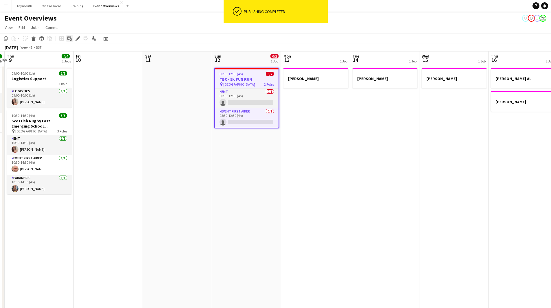
click at [73, 38] on div "Add linked Job" at bounding box center [69, 38] width 7 height 7
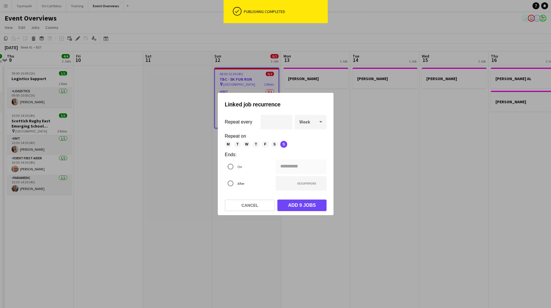
click at [387, 153] on div at bounding box center [275, 154] width 551 height 308
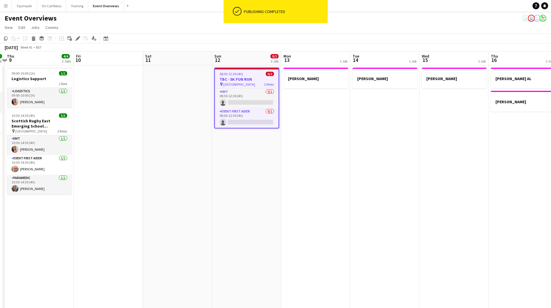
click at [75, 35] on app-toolbar "Copy Paste Paste Ctrl+V Paste with crew Ctrl+Shift+V Paste linked Job [GEOGRAPH…" at bounding box center [275, 39] width 551 height 10
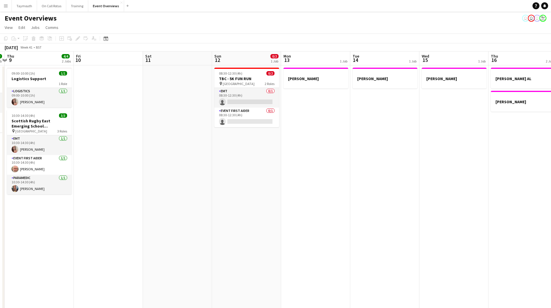
click at [240, 74] on span "08:30-12:30 (4h)" at bounding box center [230, 73] width 23 height 4
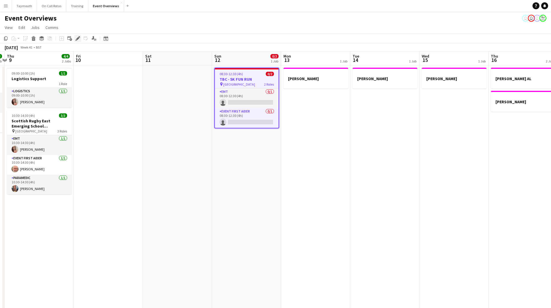
click at [76, 38] on icon "Edit" at bounding box center [77, 38] width 5 height 5
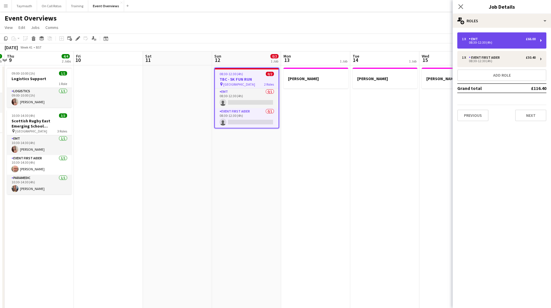
click at [486, 42] on div "08:30-12:30 (4h)" at bounding box center [499, 42] width 74 height 3
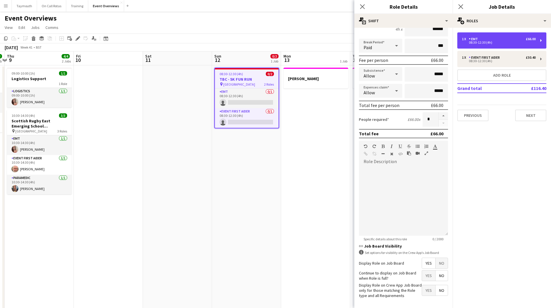
scroll to position [84, 0]
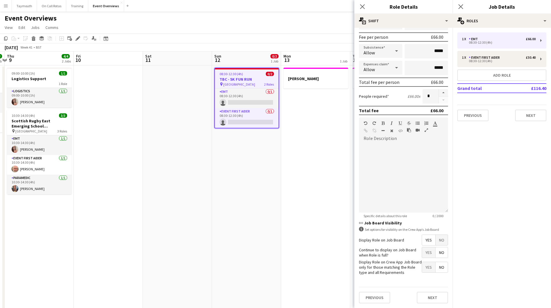
click at [427, 243] on span "Yes" at bounding box center [428, 240] width 13 height 10
click at [422, 256] on span "Yes" at bounding box center [428, 252] width 13 height 10
click at [497, 51] on div "1 x Event First Aider £50.40 08:30-12:30 (4h)" at bounding box center [501, 59] width 89 height 16
type input "**********"
type input "******"
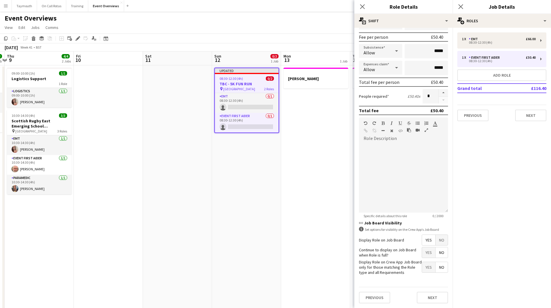
click at [424, 253] on span "Yes" at bounding box center [428, 252] width 13 height 10
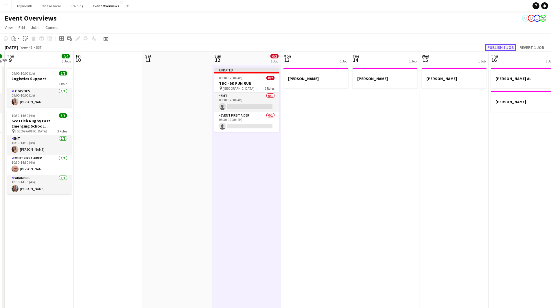
click at [504, 45] on button "Publish 1 job" at bounding box center [500, 48] width 31 height 8
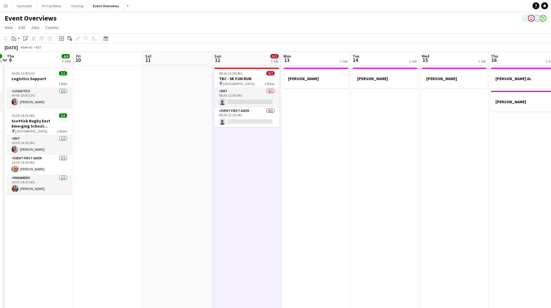
drag, startPoint x: 254, startPoint y: 70, endPoint x: 150, endPoint y: 62, distance: 104.4
click at [254, 70] on app-job-card "08:30-12:30 (4h) 0/2 TBC - 5K FUN RUN pin Hollyrood Park 2 Roles EMT 0/1 08:30-…" at bounding box center [246, 98] width 65 height 60
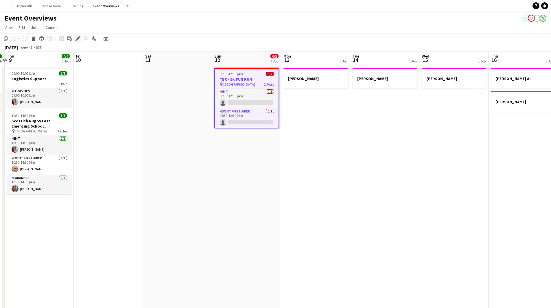
click at [76, 36] on div "Edit" at bounding box center [77, 38] width 7 height 7
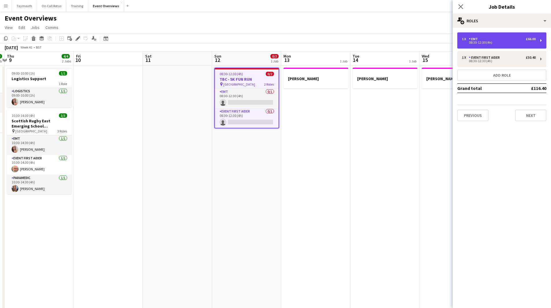
click at [474, 41] on div "08:30-12:30 (4h)" at bounding box center [499, 42] width 74 height 3
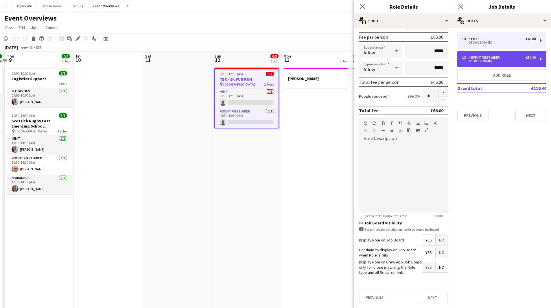
click at [486, 58] on div "Event First Aider" at bounding box center [485, 58] width 33 height 4
type input "**********"
type input "******"
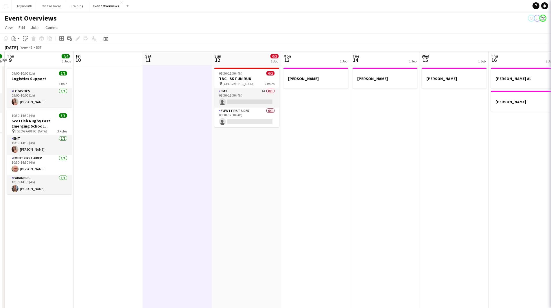
scroll to position [0, 202]
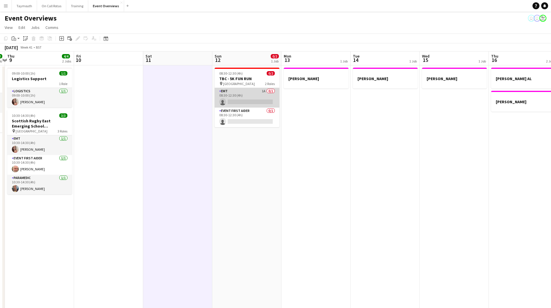
click at [256, 94] on app-card-role "EMT 1A 0/1 08:30-12:30 (4h) single-neutral-actions" at bounding box center [247, 98] width 65 height 20
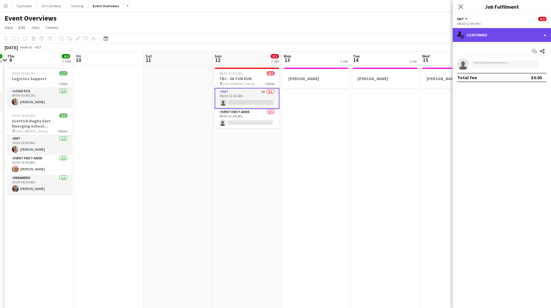
click at [517, 34] on div "single-neutral-actions-check-2 Confirmed" at bounding box center [501, 35] width 98 height 14
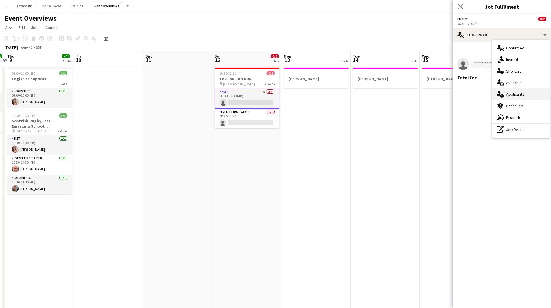
click at [516, 89] on div "single-neutral-actions-information Applicants" at bounding box center [520, 94] width 57 height 12
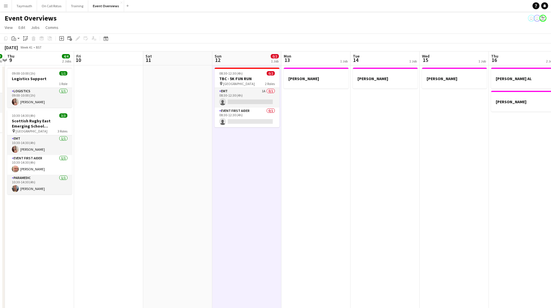
scroll to position [0, 165]
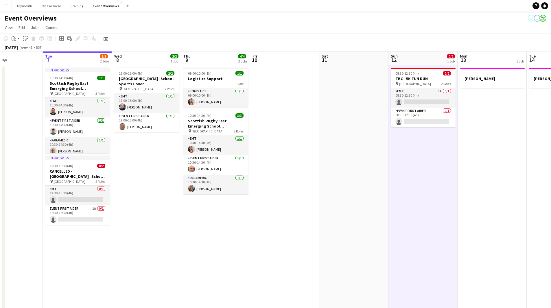
drag, startPoint x: 157, startPoint y: 167, endPoint x: 333, endPoint y: 169, distance: 176.1
click at [333, 169] on app-calendar-viewport "Sat 4 13/13 7 Jobs Sun 5 Mon 6 Tue 7 3/5 2 Jobs Wed 8 2/2 1 Job Thu 9 4/4 2 Job…" at bounding box center [275, 313] width 551 height 524
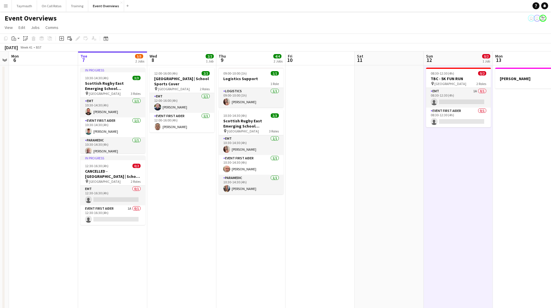
drag, startPoint x: 200, startPoint y: 221, endPoint x: 284, endPoint y: 223, distance: 83.9
click at [284, 223] on app-calendar-viewport "Sat 4 13/13 7 Jobs Sun 5 Mon 6 Tue 7 3/5 2 Jobs Wed 8 2/2 1 Job Thu 9 4/4 2 Job…" at bounding box center [275, 313] width 551 height 524
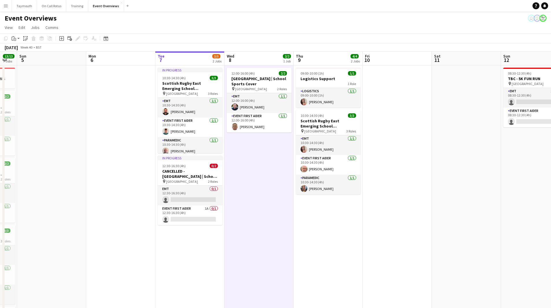
drag, startPoint x: 283, startPoint y: 211, endPoint x: 272, endPoint y: 196, distance: 19.0
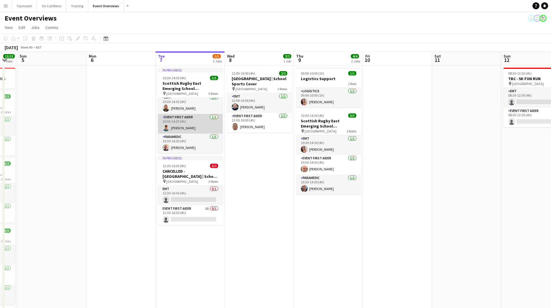
scroll to position [0, 0]
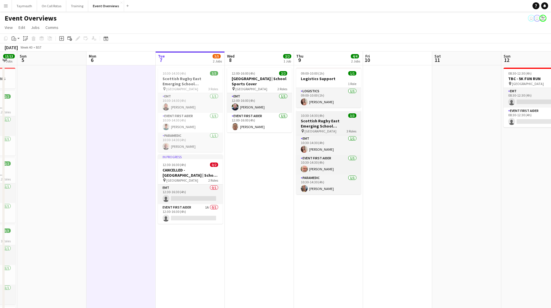
drag, startPoint x: 316, startPoint y: 123, endPoint x: 300, endPoint y: 127, distance: 16.5
click at [316, 123] on h3 "Scottish Rugby East Emerging School Championships | [GEOGRAPHIC_DATA]" at bounding box center [328, 123] width 65 height 10
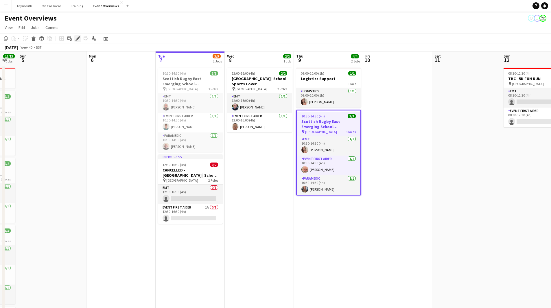
click at [75, 38] on div "Edit" at bounding box center [77, 38] width 7 height 7
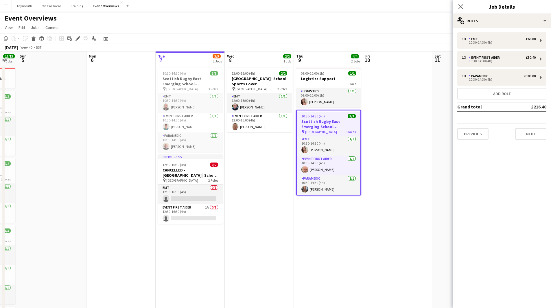
click at [531, 125] on div "Previous Next" at bounding box center [501, 131] width 89 height 16
click at [533, 133] on button "Next" at bounding box center [530, 134] width 31 height 12
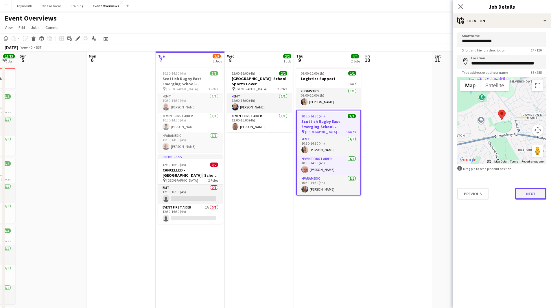
click at [528, 198] on button "Next" at bounding box center [530, 194] width 31 height 12
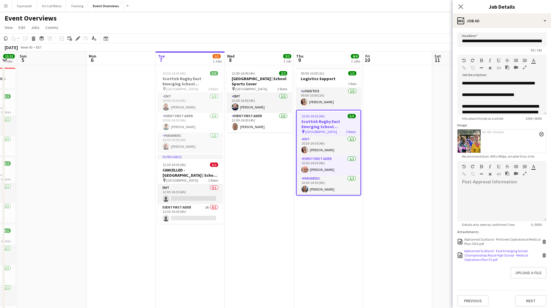
click at [494, 262] on div "Alphamed Scotland - East Emerging School Championships Royal High School - Medi…" at bounding box center [502, 255] width 76 height 13
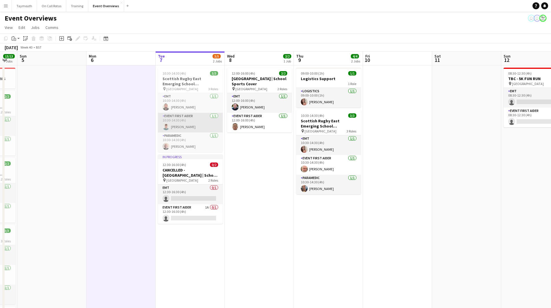
click at [202, 123] on app-card-role "Event First Aider [DATE] 10:30-14:30 (4h) [PERSON_NAME]" at bounding box center [190, 123] width 65 height 20
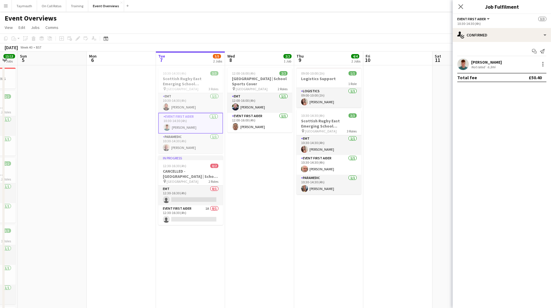
click at [479, 68] on div "Not rated" at bounding box center [478, 67] width 15 height 4
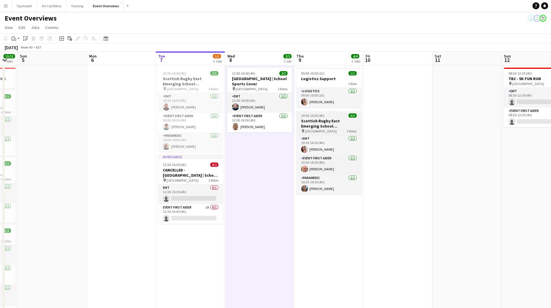
click at [310, 119] on h3 "Scottish Rugby East Emerging School Championships | [GEOGRAPHIC_DATA]" at bounding box center [328, 123] width 65 height 10
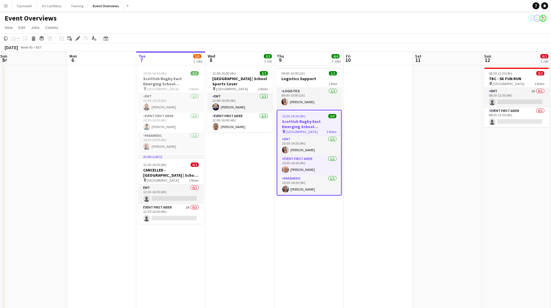
drag, startPoint x: 433, startPoint y: 143, endPoint x: 130, endPoint y: 160, distance: 303.5
click at [130, 160] on app-calendar-viewport "Fri 3 15/15 3 Jobs Sat 4 13/13 7 Jobs Sun 5 Mon 6 Tue 7 3/5 2 Jobs Wed 8 2/2 1 …" at bounding box center [275, 313] width 551 height 524
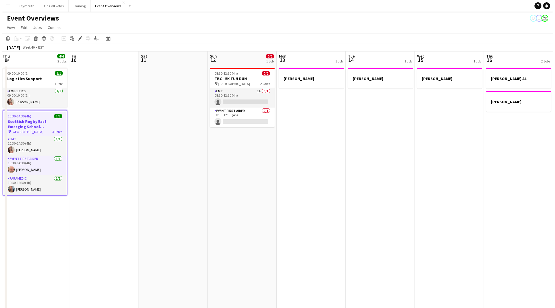
scroll to position [0, 147]
